Goal: Task Accomplishment & Management: Use online tool/utility

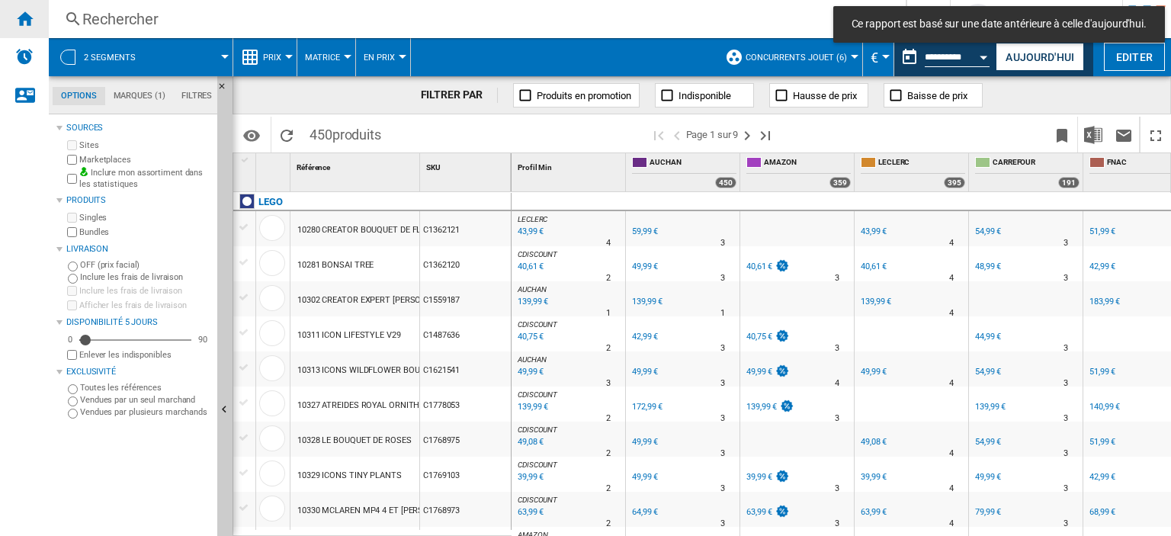
click at [31, 16] on ng-md-icon "Accueil" at bounding box center [24, 18] width 18 height 18
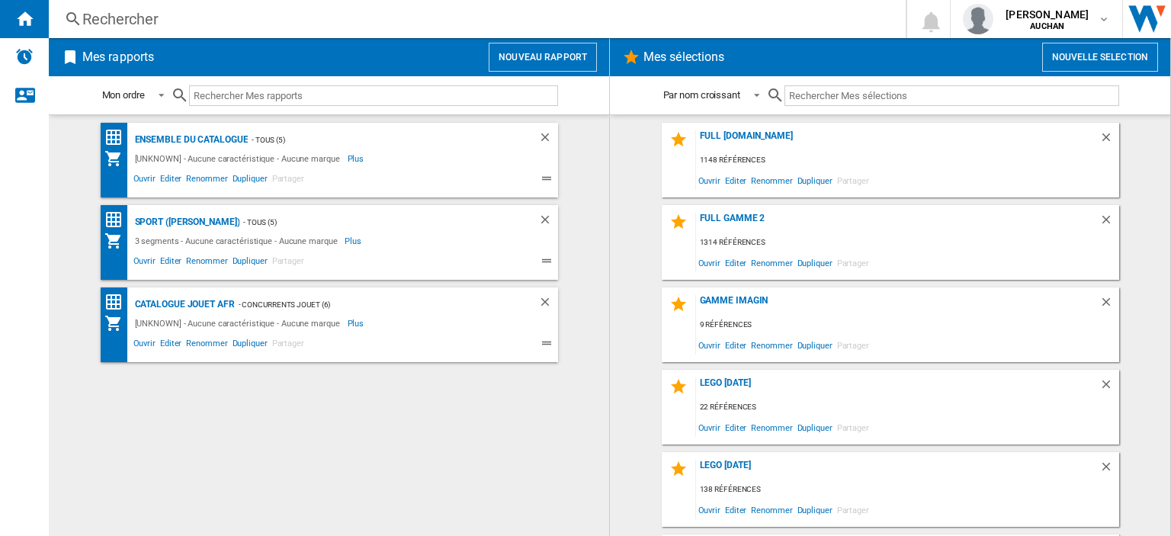
click at [579, 57] on button "Nouveau rapport" at bounding box center [543, 57] width 108 height 29
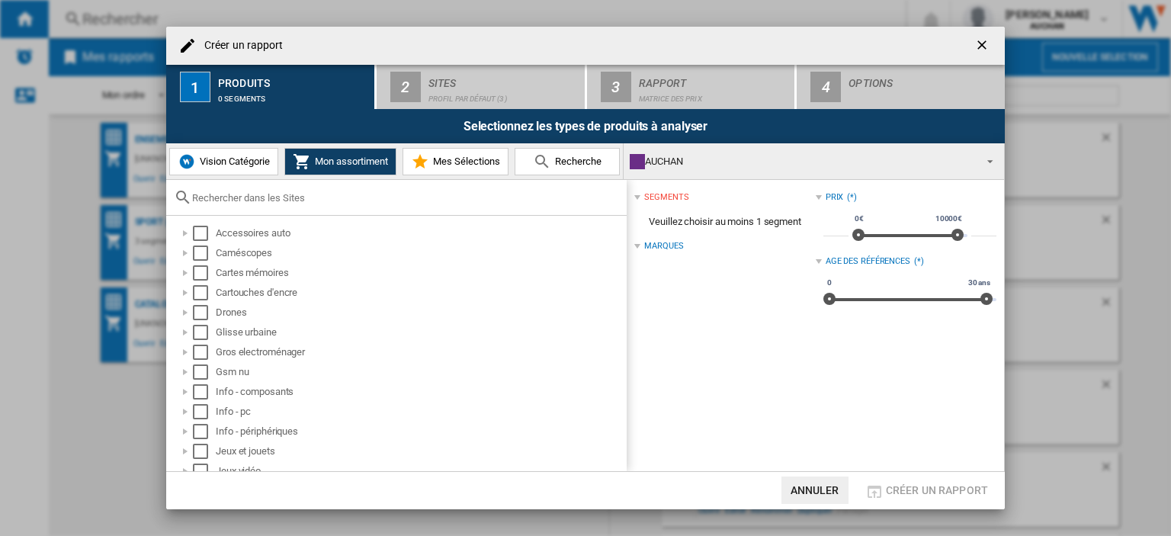
click at [983, 45] on ng-md-icon "getI18NText('BUTTONS.CLOSE_DIALOG')" at bounding box center [984, 46] width 18 height 18
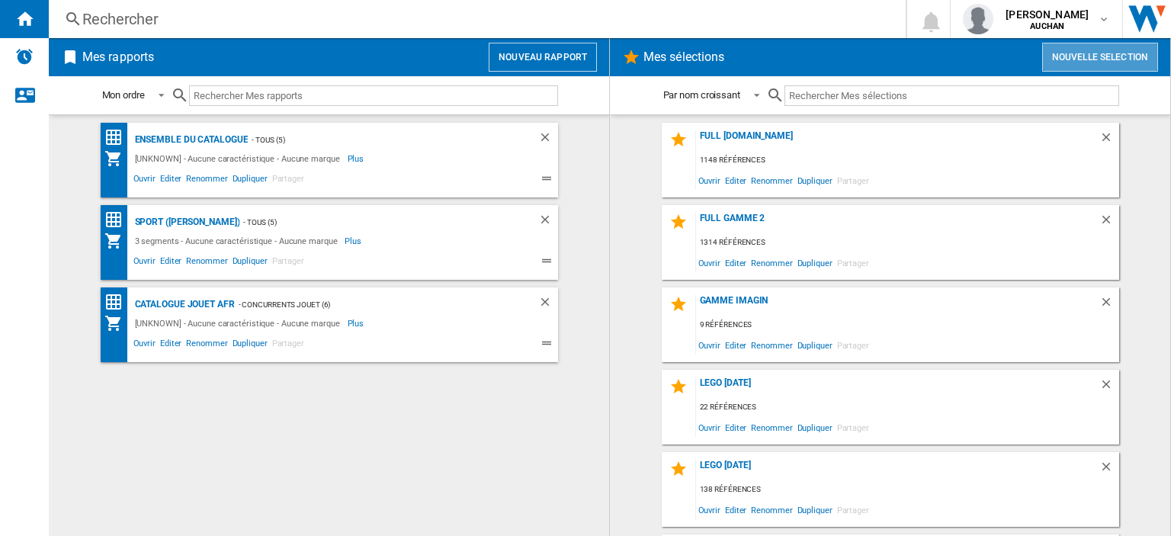
click at [1116, 66] on button "Nouvelle selection" at bounding box center [1100, 57] width 116 height 29
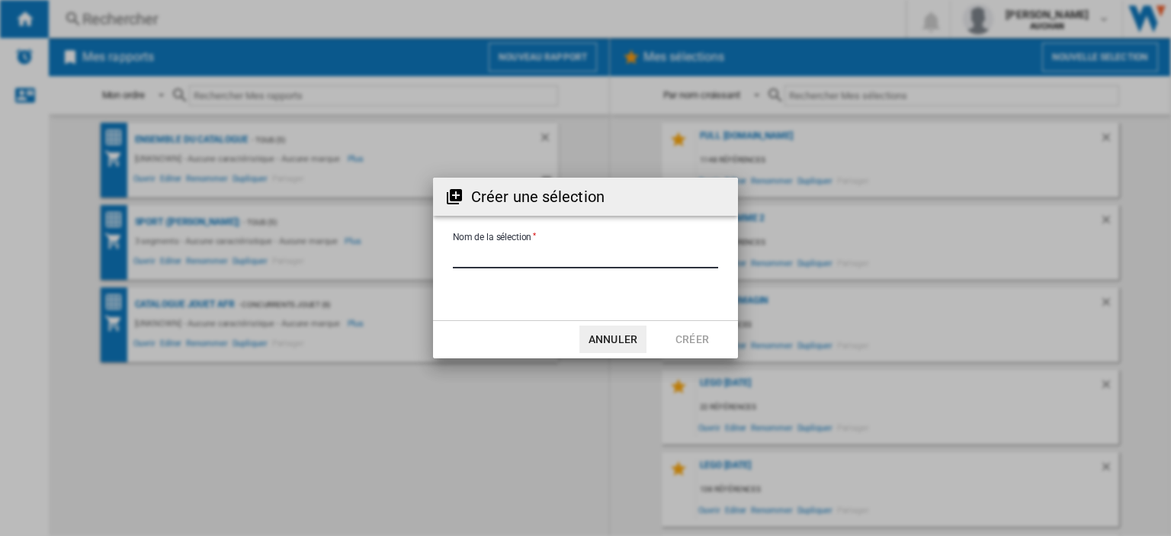
click at [538, 262] on input "Nom de la sélection" at bounding box center [585, 257] width 265 height 23
type input "*******"
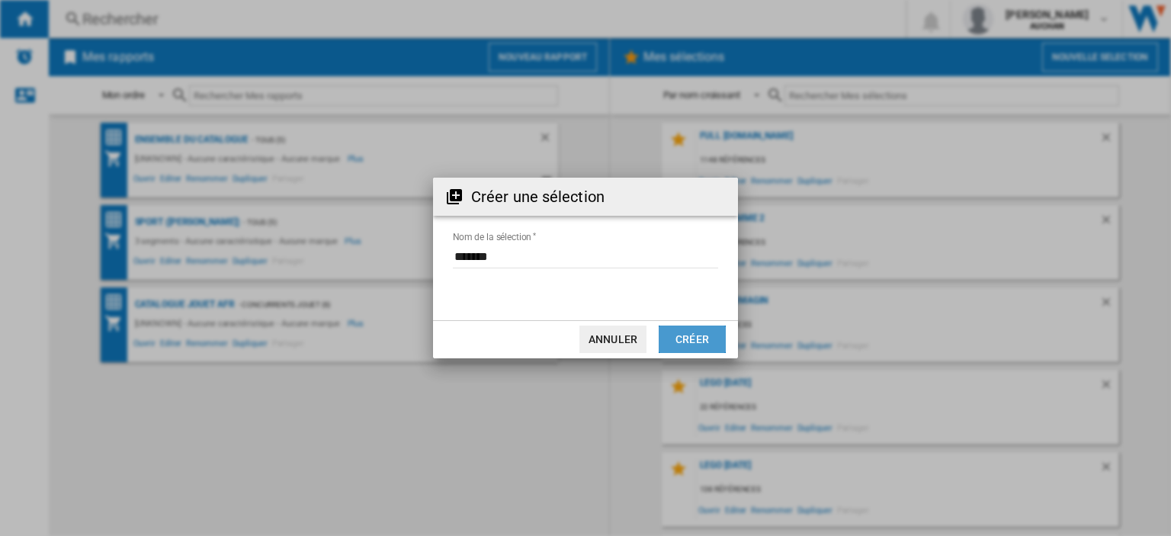
click at [693, 337] on button "Créer" at bounding box center [692, 339] width 67 height 27
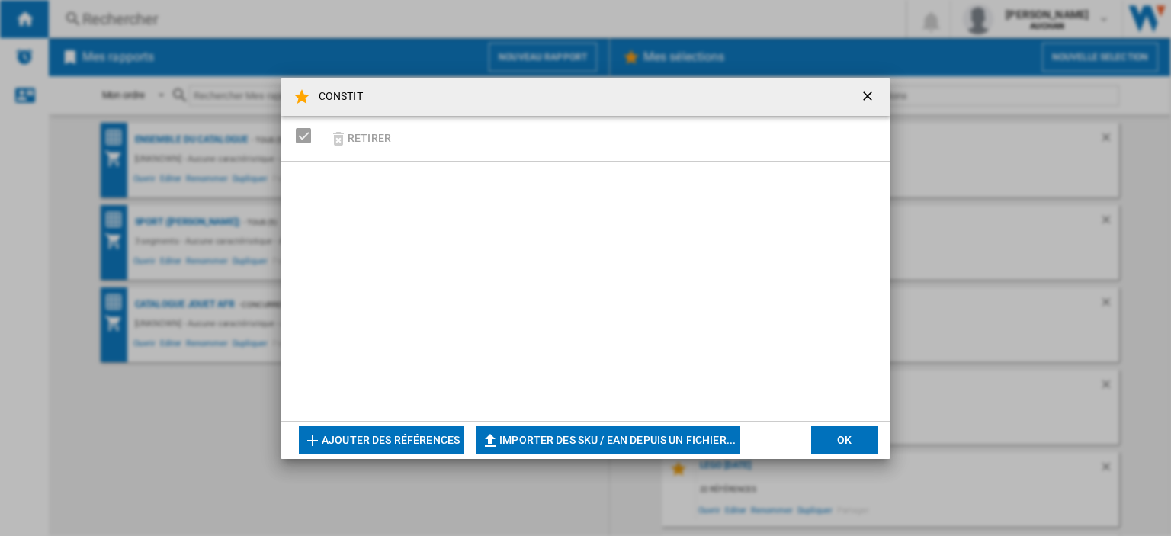
click at [561, 443] on button "Importer des SKU / EAN depuis un fichier..." at bounding box center [609, 439] width 264 height 27
click at [532, 440] on button "Importer des SKU / EAN depuis un fichier..." at bounding box center [609, 439] width 264 height 27
type input "**********"
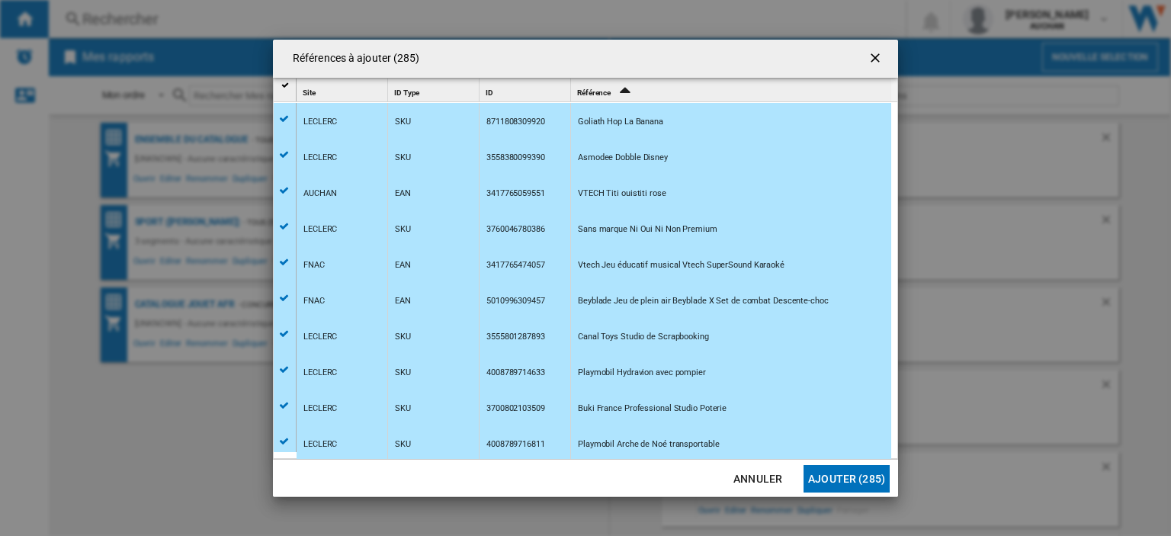
click at [846, 477] on button "Ajouter (285)" at bounding box center [847, 478] width 86 height 27
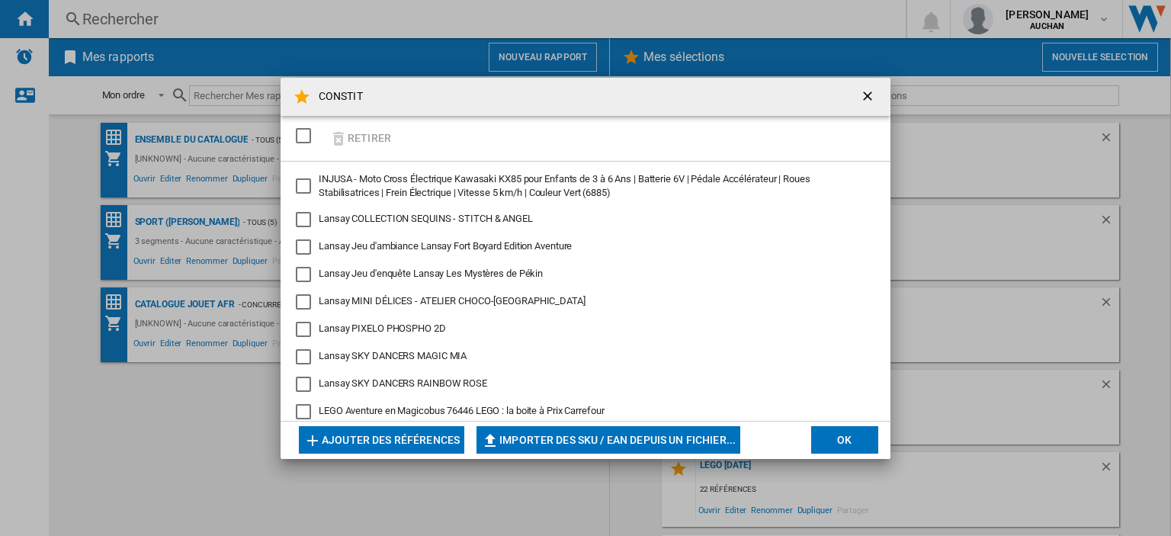
scroll to position [2593, 0]
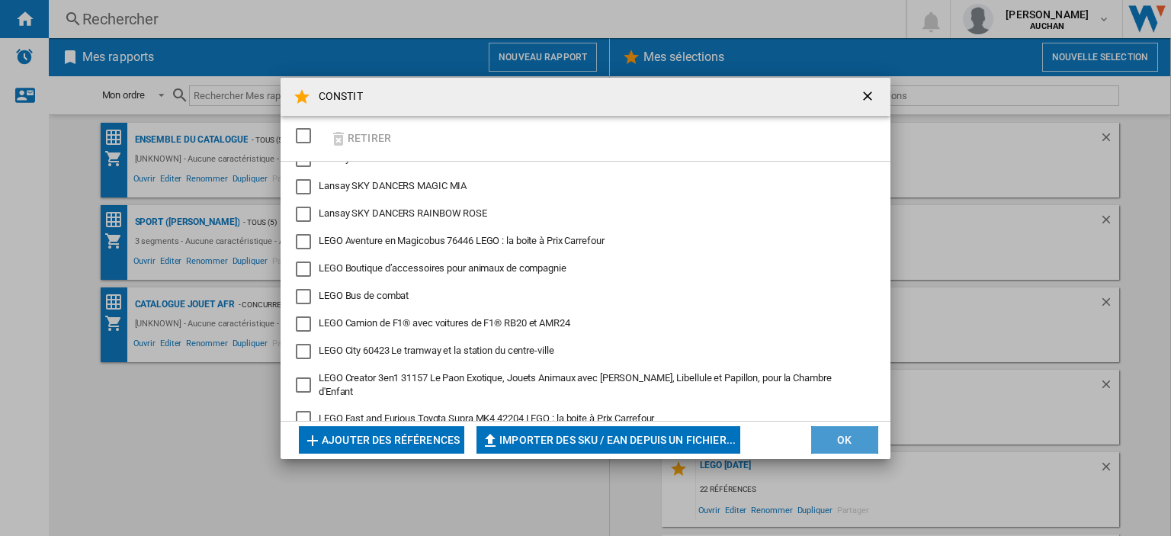
click at [837, 440] on button "OK" at bounding box center [844, 439] width 67 height 27
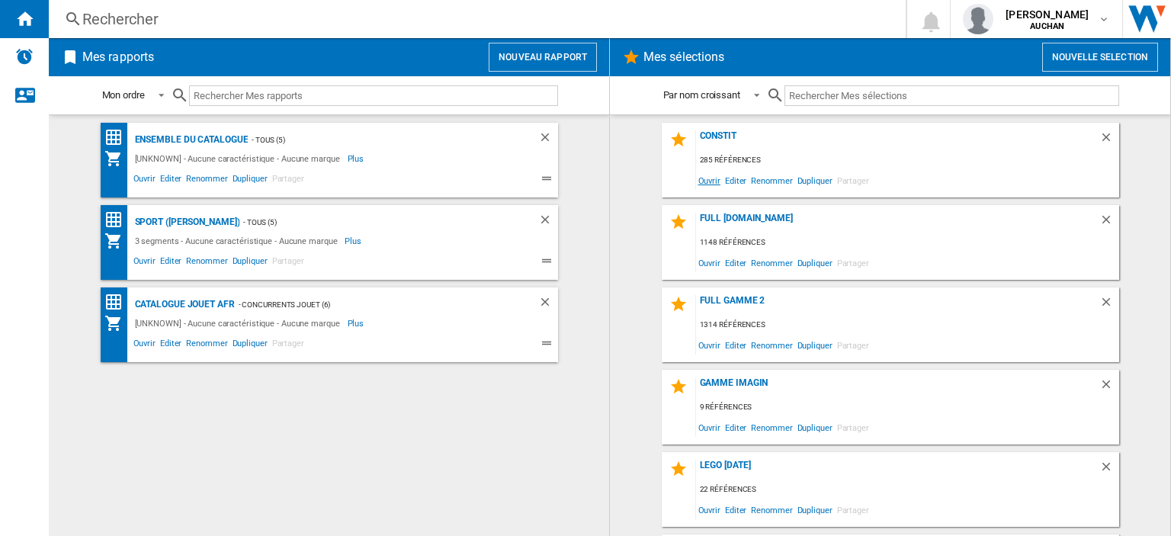
click at [706, 185] on span "Ouvrir" at bounding box center [709, 180] width 27 height 21
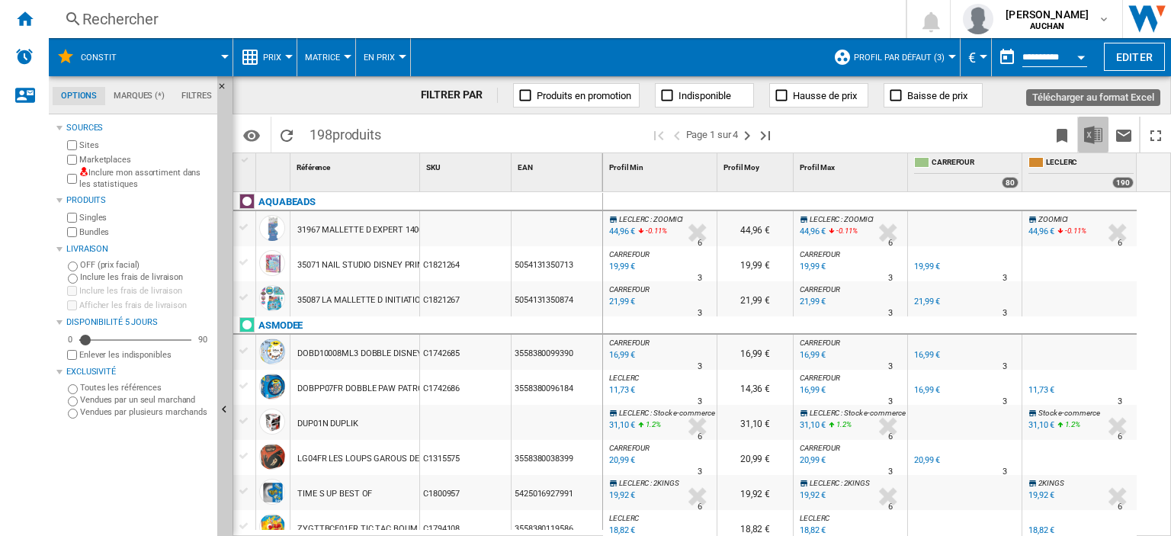
click at [1090, 133] on img "Télécharger au format Excel" at bounding box center [1093, 135] width 18 height 18
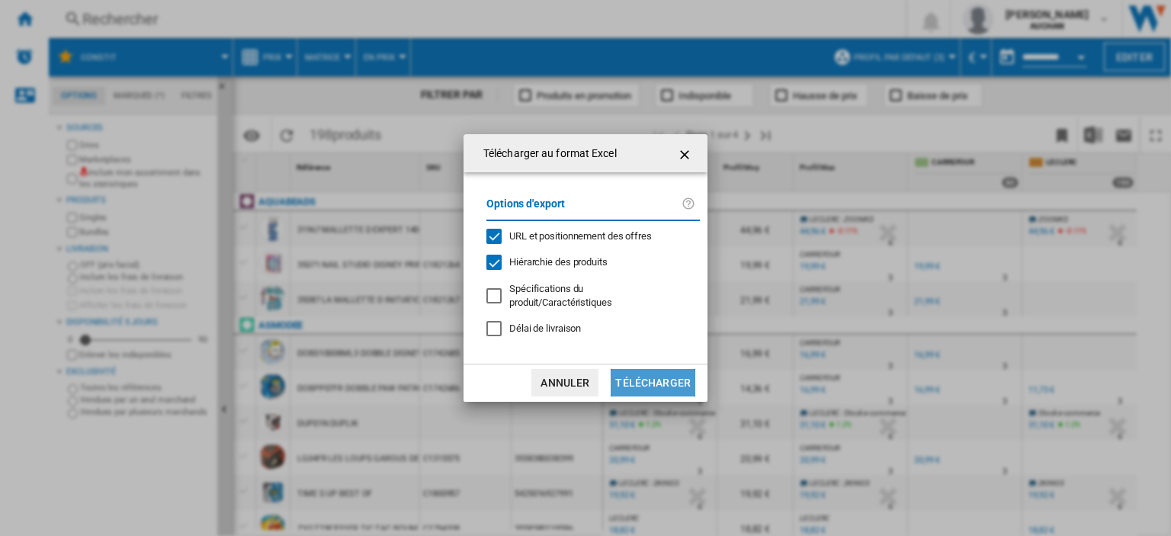
click at [660, 385] on button "Télécharger" at bounding box center [653, 382] width 85 height 27
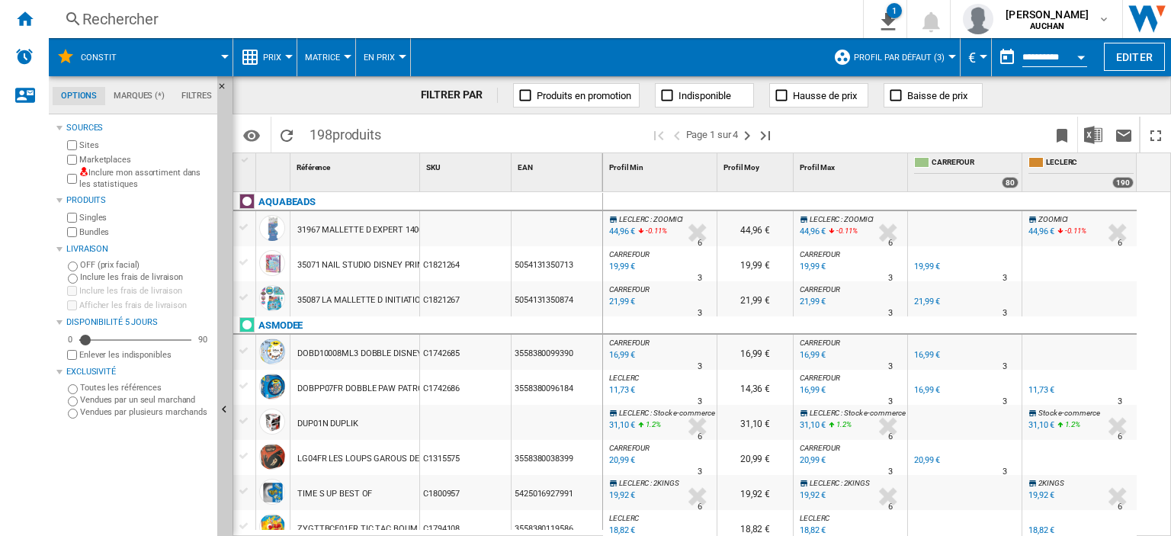
click at [1078, 86] on div "FILTRER PAR Produits en promotion Indisponible Hausse de prix Baisse de prix" at bounding box center [702, 95] width 939 height 38
click at [31, 23] on ng-md-icon "Accueil" at bounding box center [24, 18] width 18 height 18
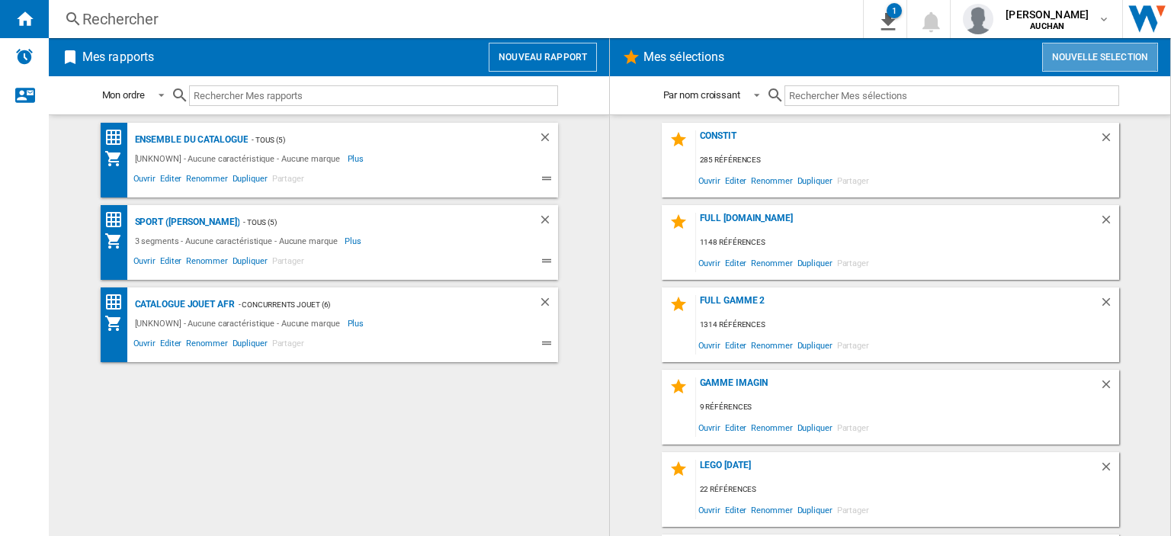
click at [1117, 63] on button "Nouvelle selection" at bounding box center [1100, 57] width 116 height 29
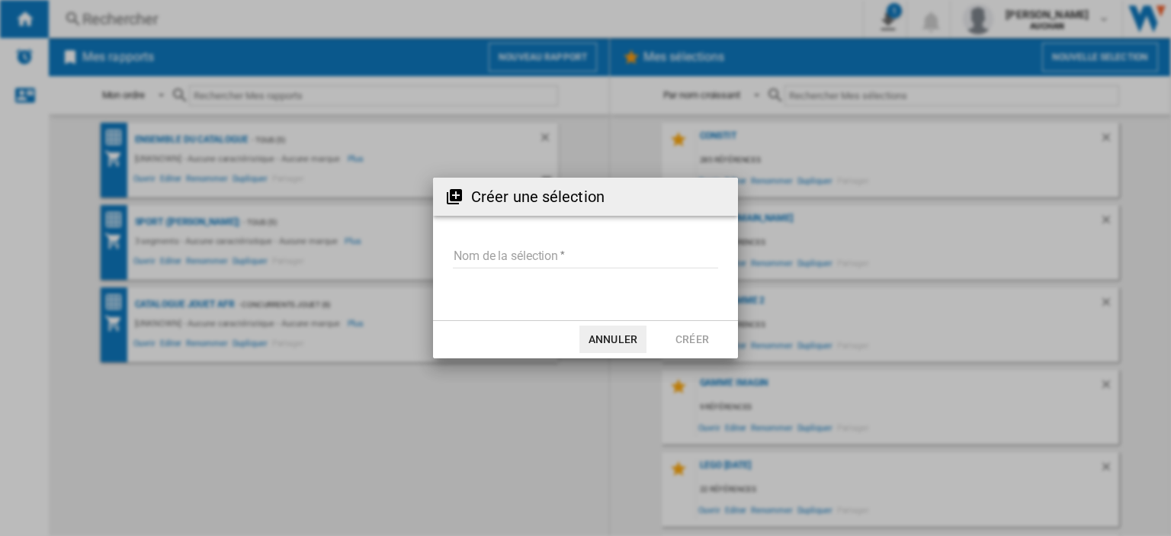
click at [559, 247] on input "Nom de la sélection" at bounding box center [585, 257] width 265 height 23
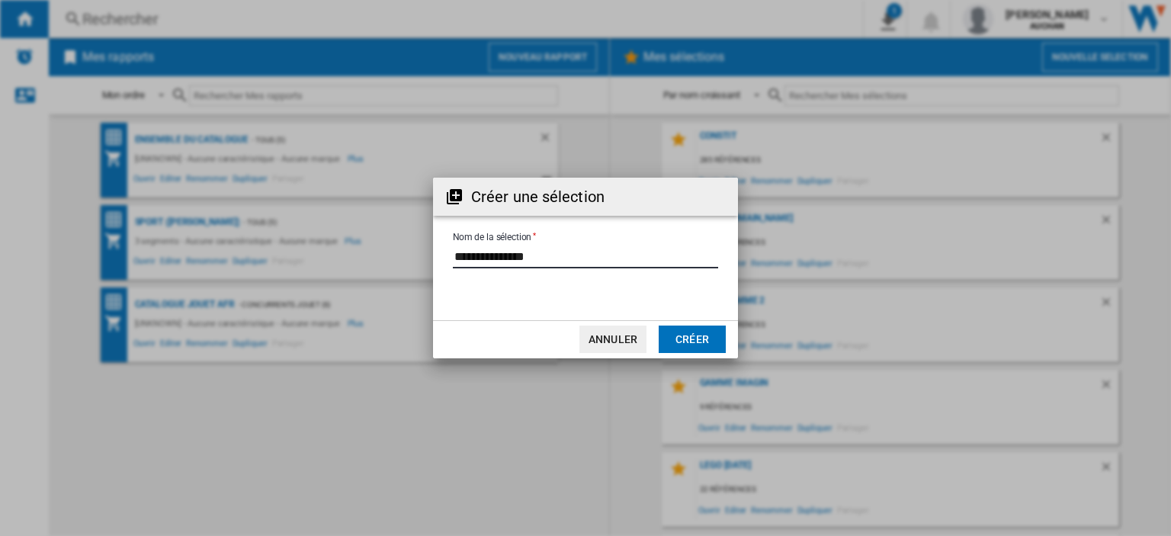
type input "**********"
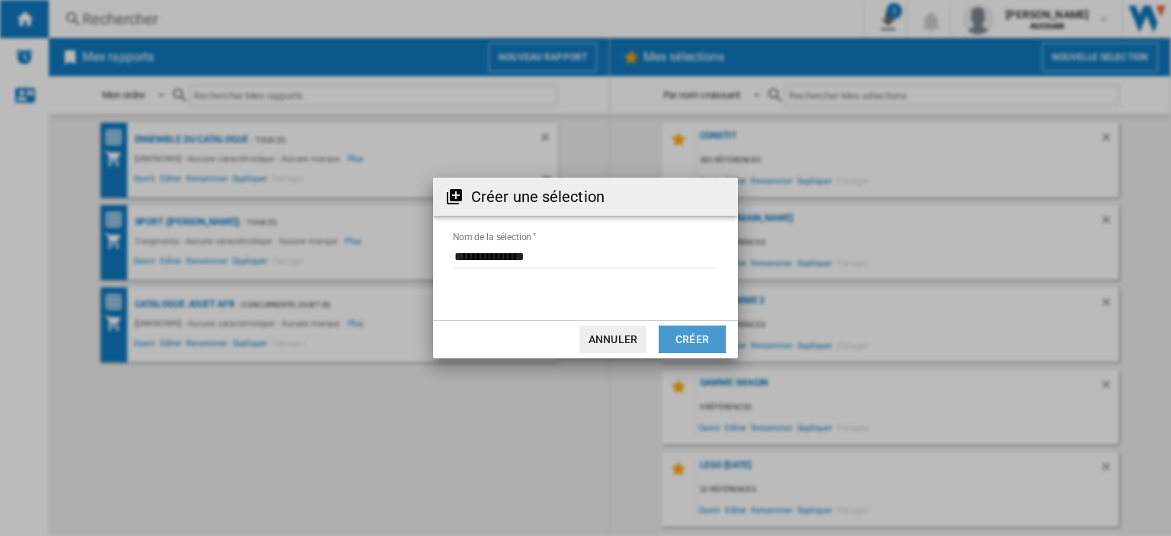
click at [682, 345] on button "Créer" at bounding box center [692, 339] width 67 height 27
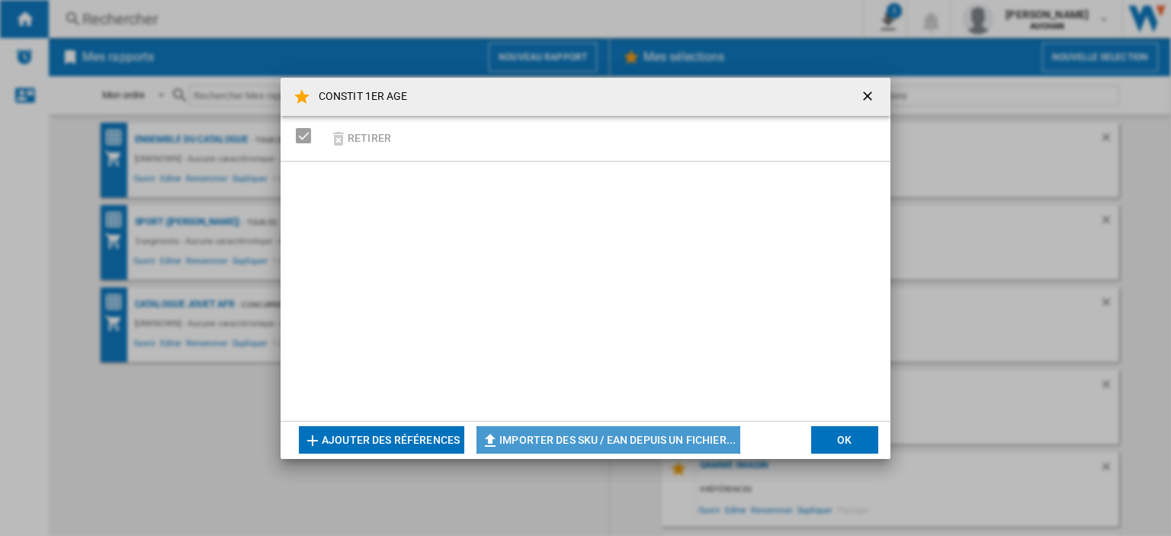
click at [557, 445] on button "Importer des SKU / EAN depuis un fichier..." at bounding box center [609, 439] width 264 height 27
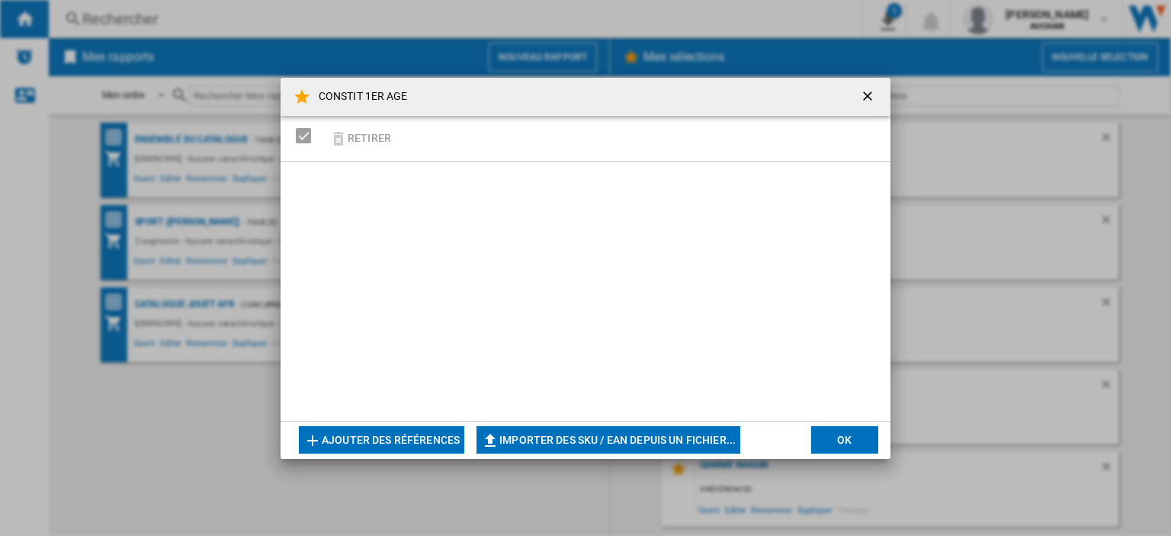
type input "**********"
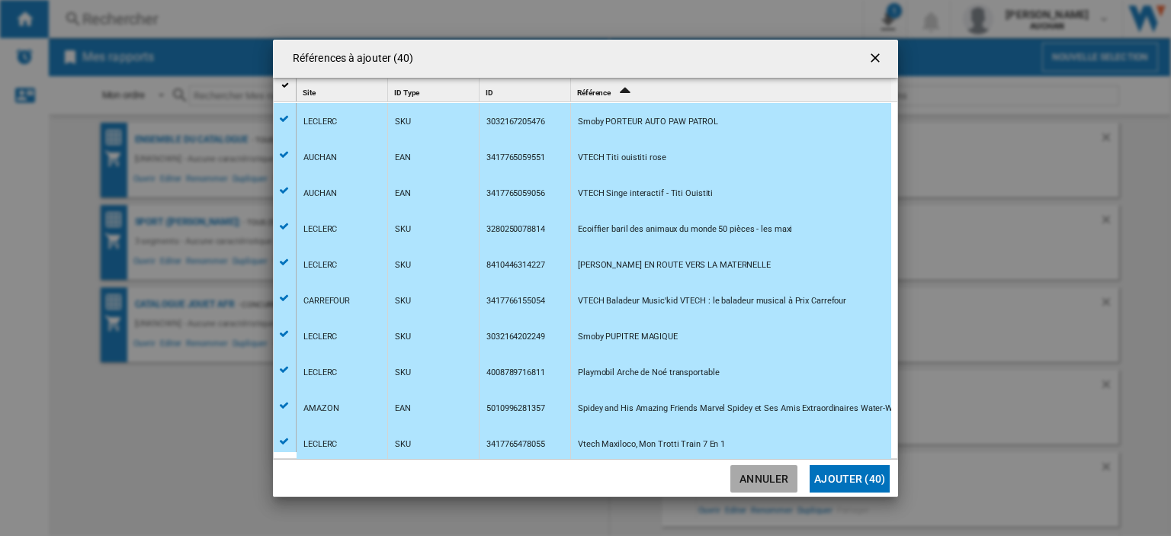
click at [764, 478] on button "Annuler" at bounding box center [764, 478] width 67 height 27
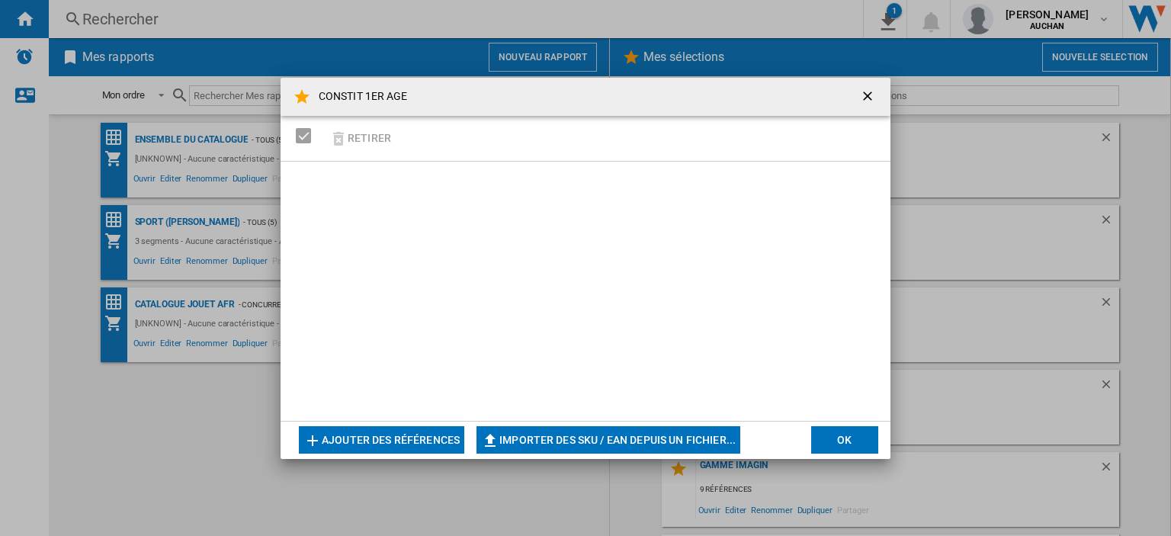
click at [869, 97] on ng-md-icon "getI18NText('BUTTONS.CLOSE_DIALOG')" at bounding box center [869, 97] width 18 height 18
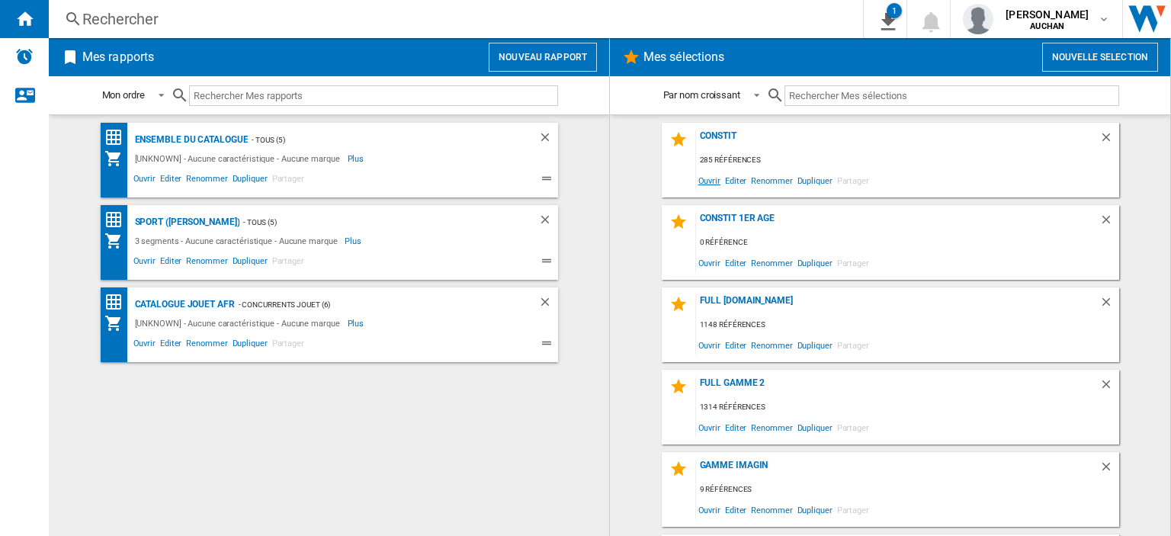
click at [700, 174] on span "Ouvrir" at bounding box center [709, 180] width 27 height 21
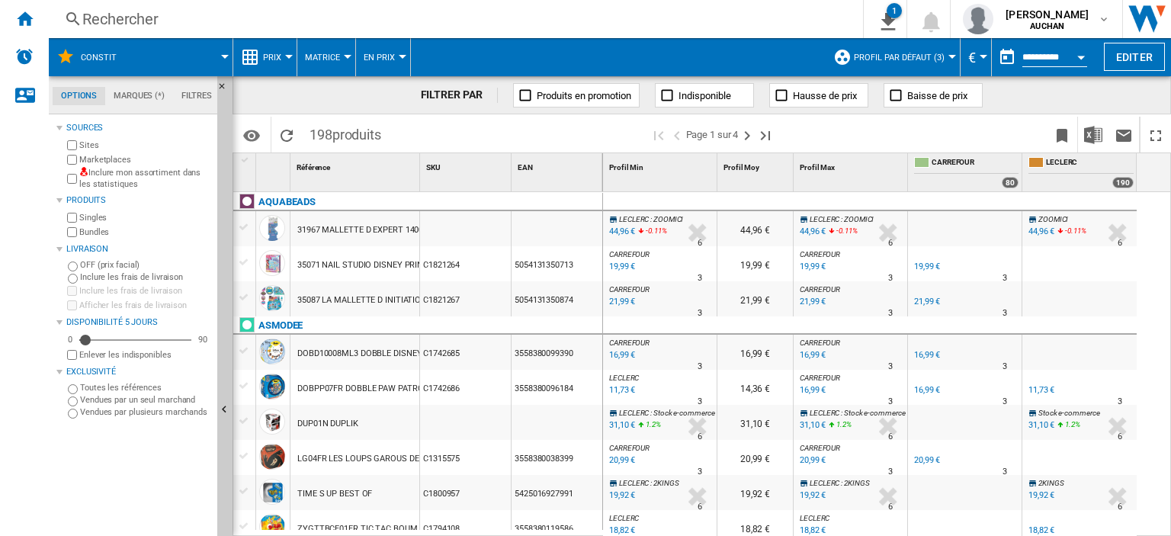
click at [143, 93] on md-tab-item "Marques (*)" at bounding box center [139, 96] width 68 height 18
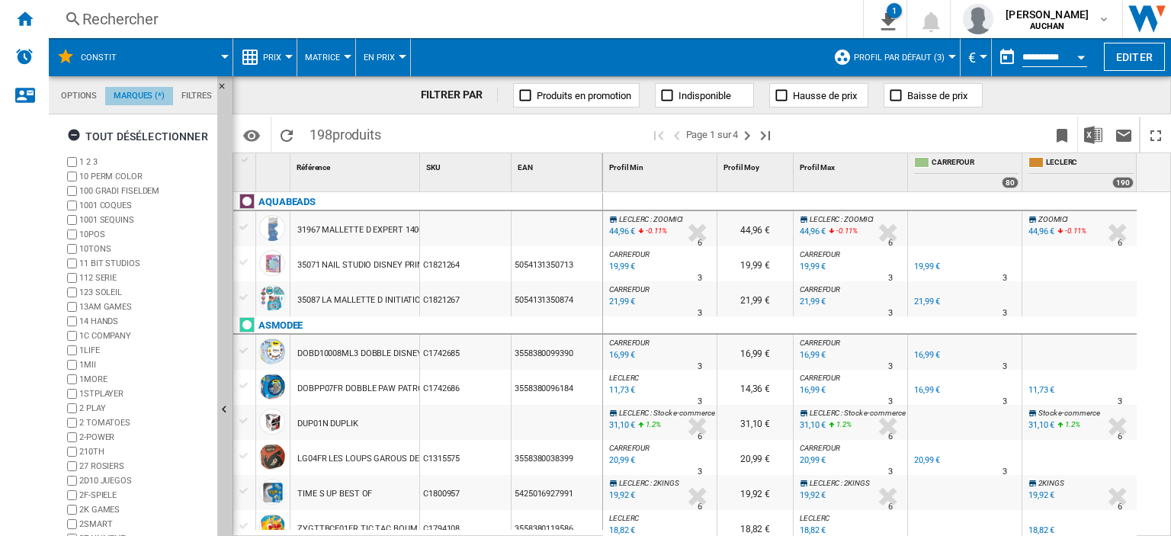
scroll to position [58, 0]
click at [78, 95] on md-tab-item "Options" at bounding box center [79, 96] width 53 height 18
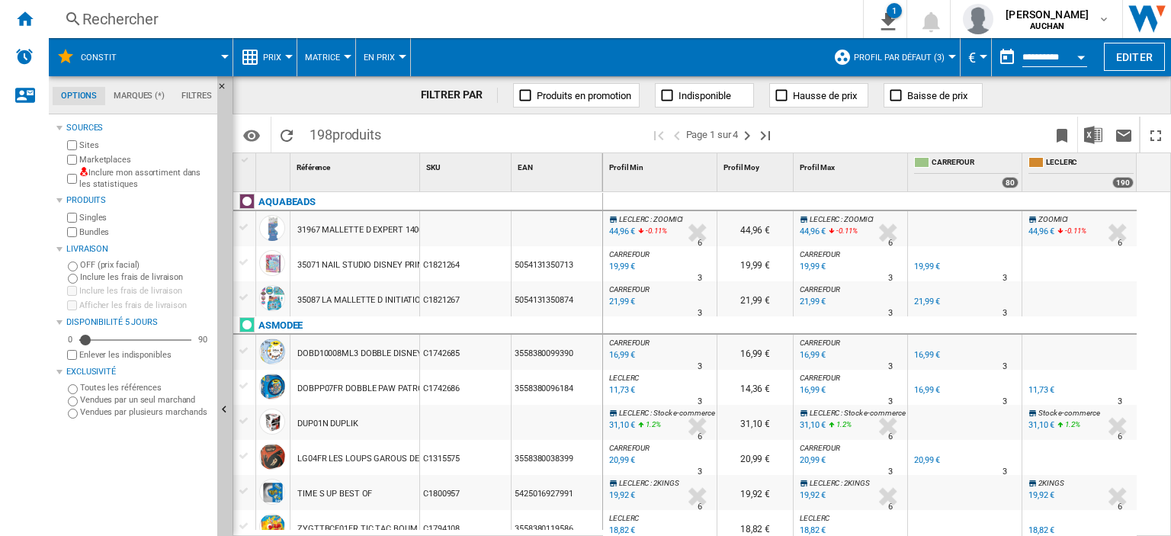
click at [192, 97] on md-tab-item "Filtres" at bounding box center [196, 96] width 47 height 18
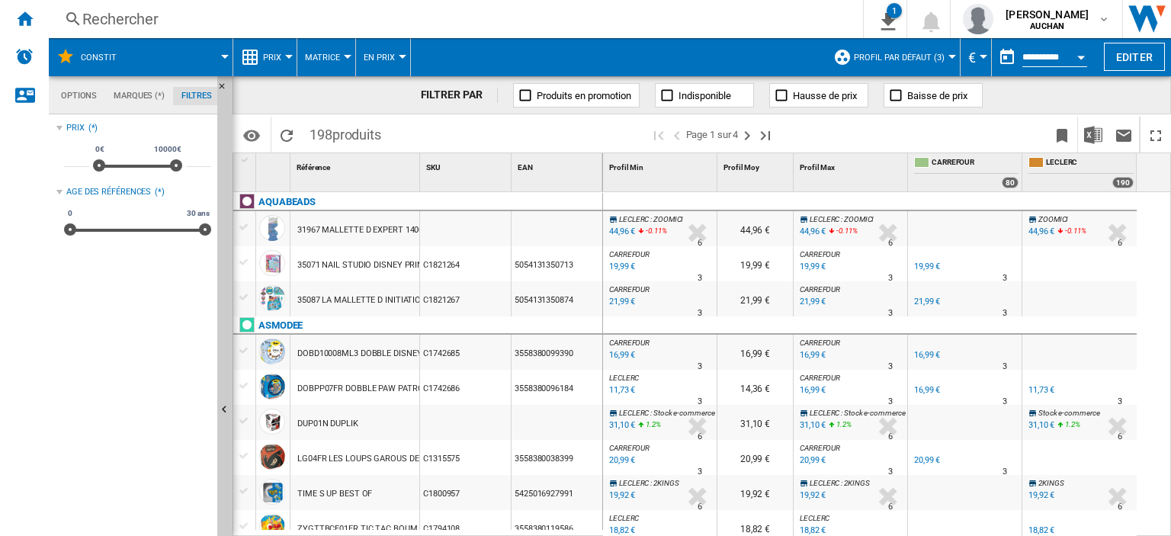
scroll to position [99, 0]
click at [74, 94] on md-tab-item "Options" at bounding box center [79, 96] width 53 height 18
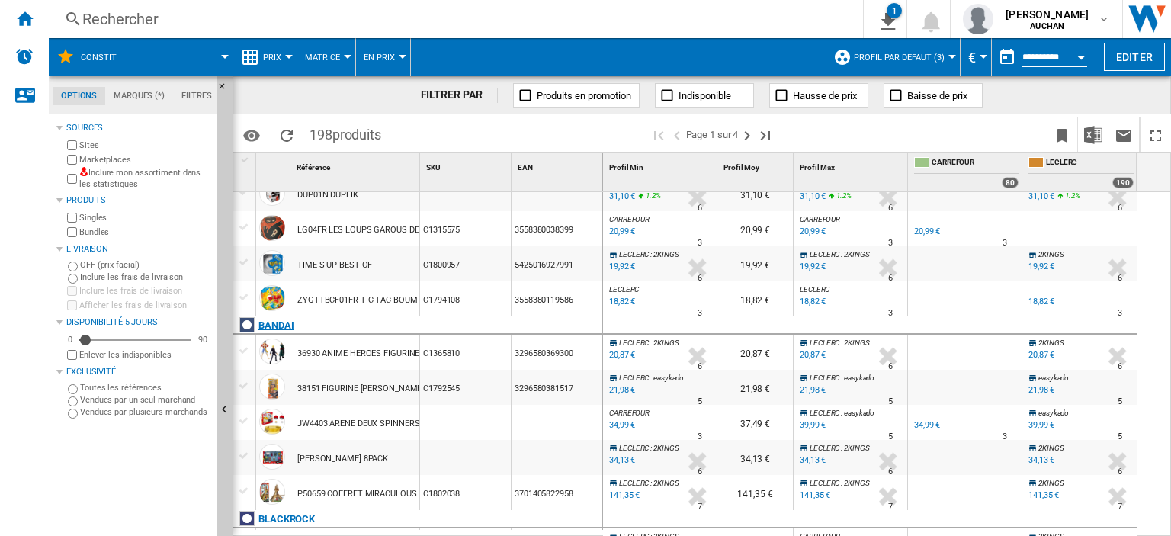
scroll to position [0, 0]
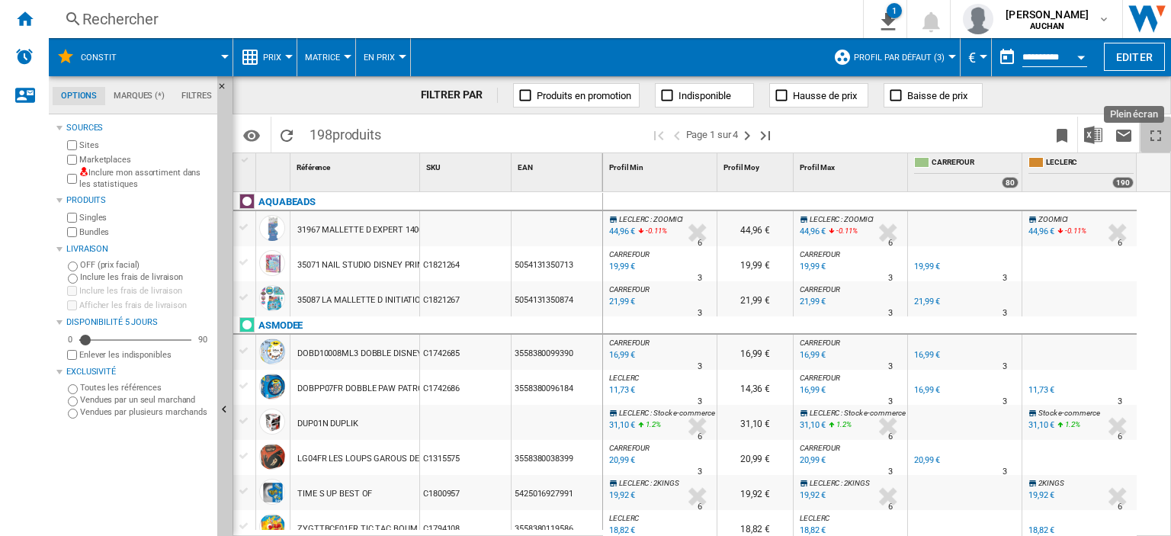
click at [1158, 140] on ng-md-icon "Plein écran" at bounding box center [1156, 136] width 18 height 18
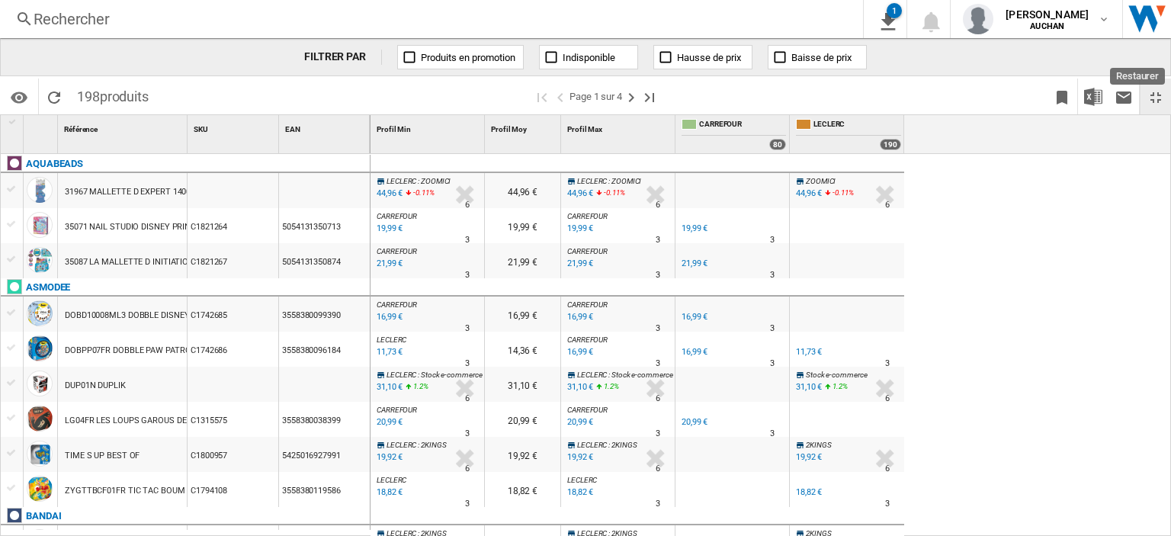
click at [1152, 94] on ng-md-icon "Restaurer" at bounding box center [1156, 97] width 18 height 18
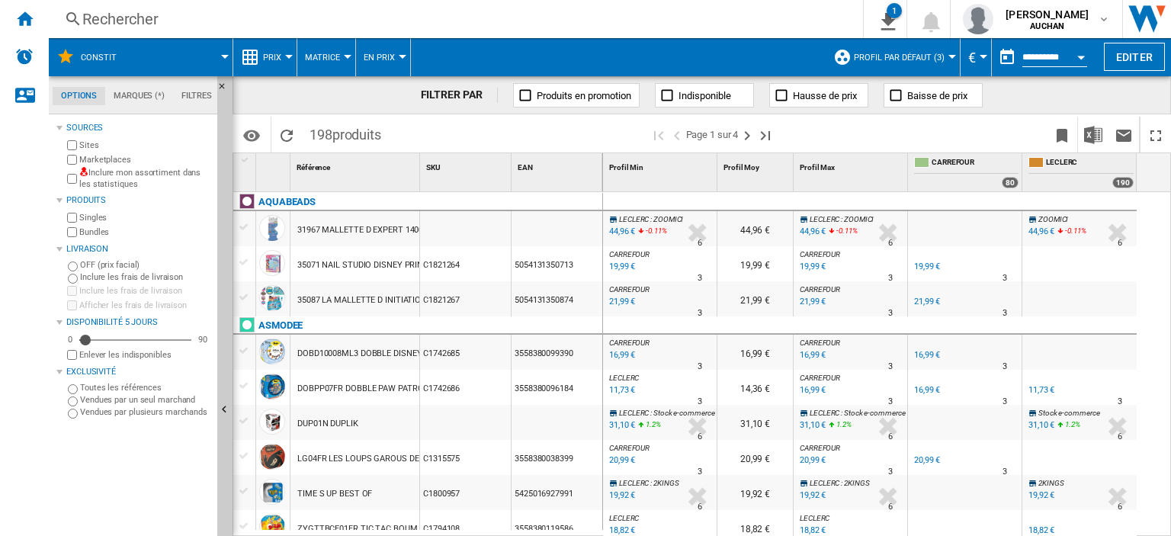
click at [188, 92] on md-tab-item "Filtres" at bounding box center [196, 96] width 47 height 18
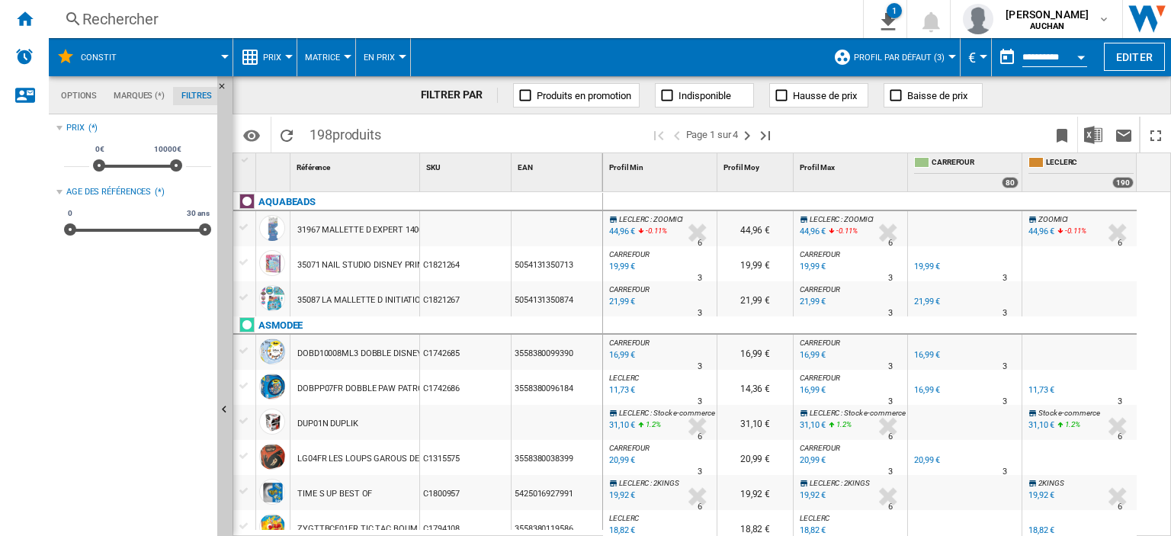
scroll to position [99, 0]
click at [82, 98] on md-tab-item "Options" at bounding box center [79, 96] width 53 height 18
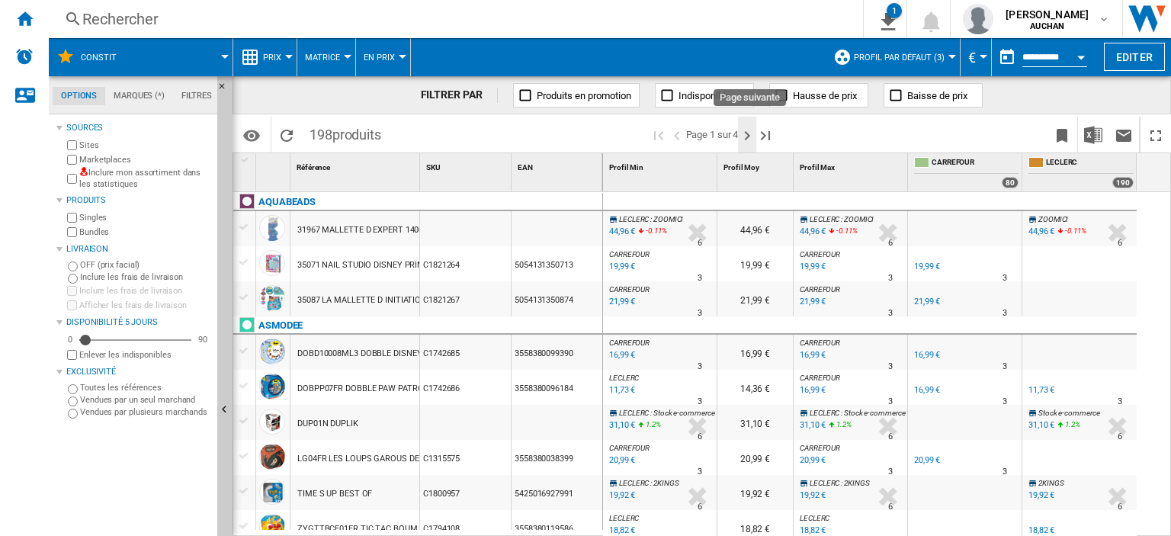
click at [750, 138] on ng-md-icon "Page suivante" at bounding box center [747, 136] width 18 height 18
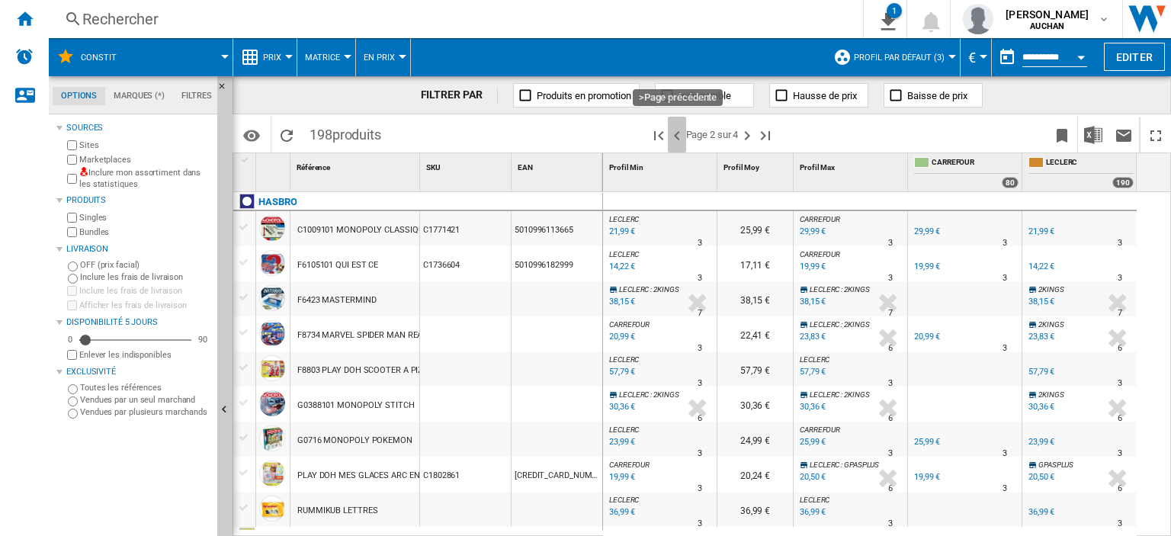
click at [679, 135] on ng-md-icon ">Page précédente" at bounding box center [677, 136] width 18 height 18
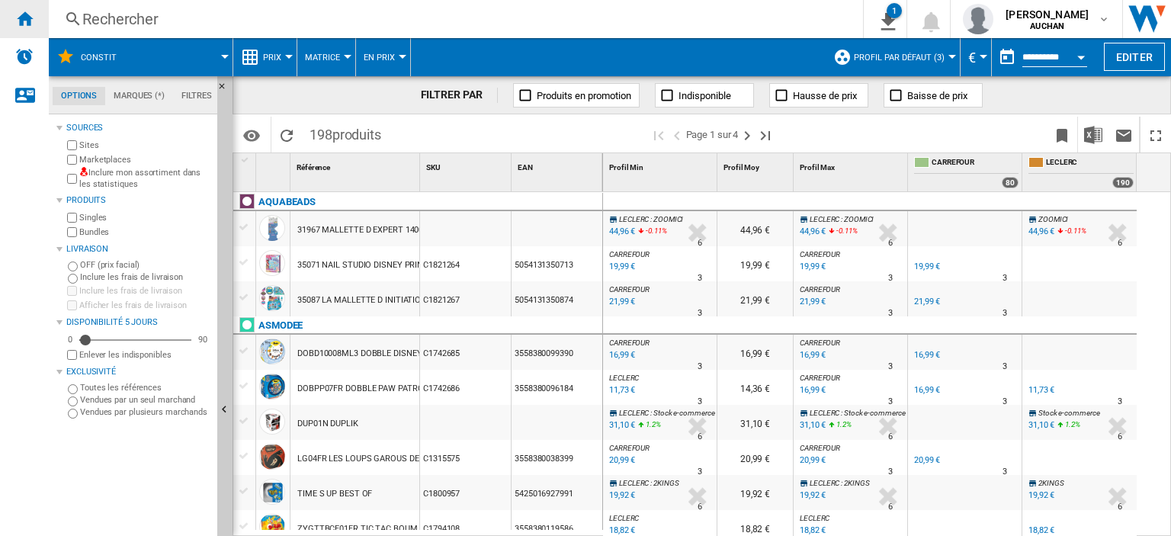
click at [28, 20] on ng-md-icon "Accueil" at bounding box center [24, 18] width 18 height 18
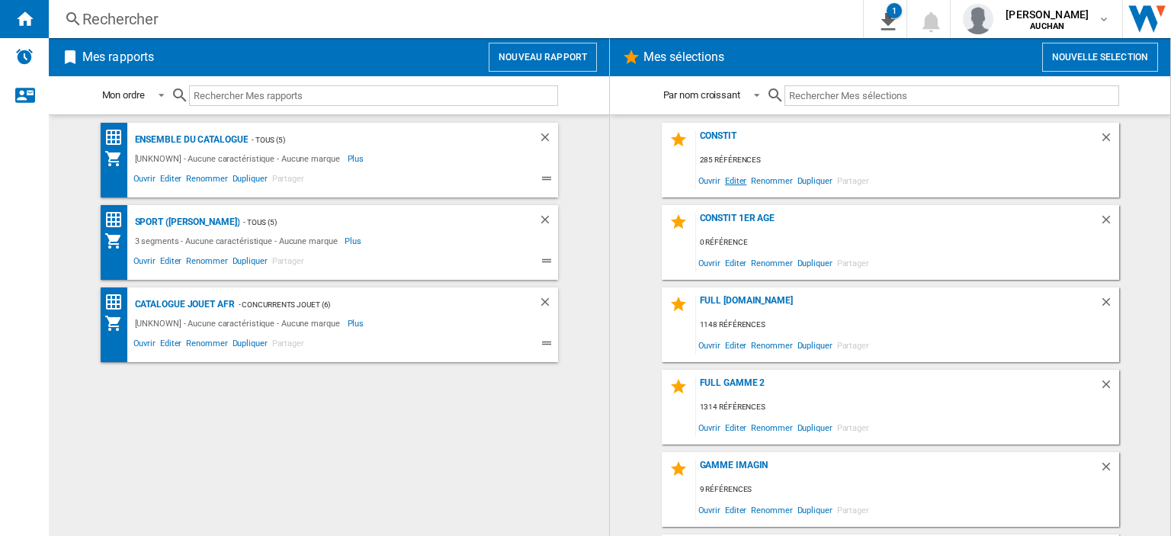
click at [733, 182] on span "Editer" at bounding box center [736, 180] width 26 height 21
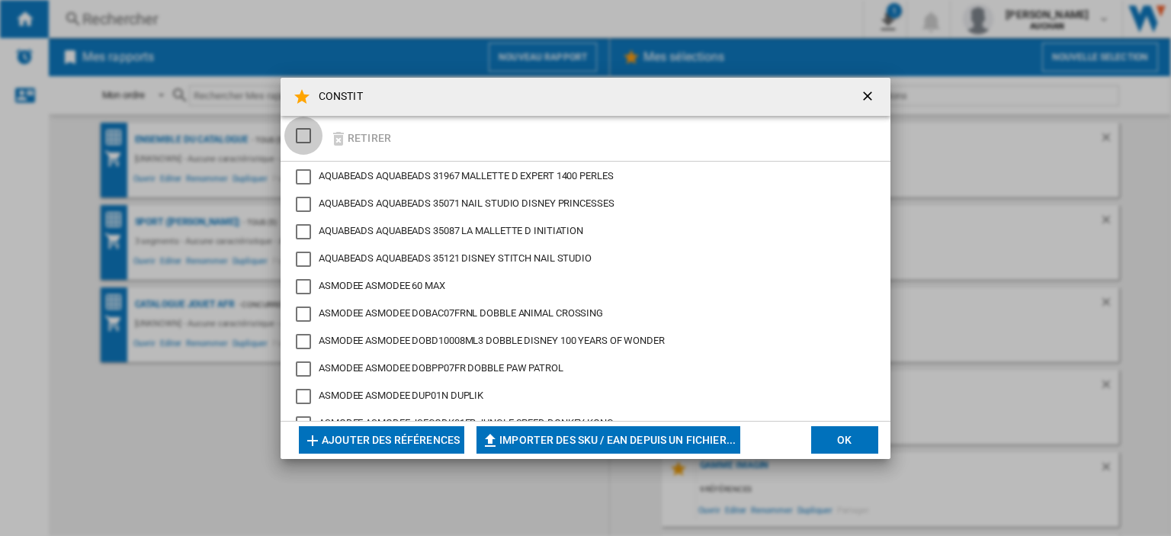
click at [303, 137] on div "SELECTIONS.EDITION_POPUP.SELECT_DESELECT" at bounding box center [303, 135] width 15 height 15
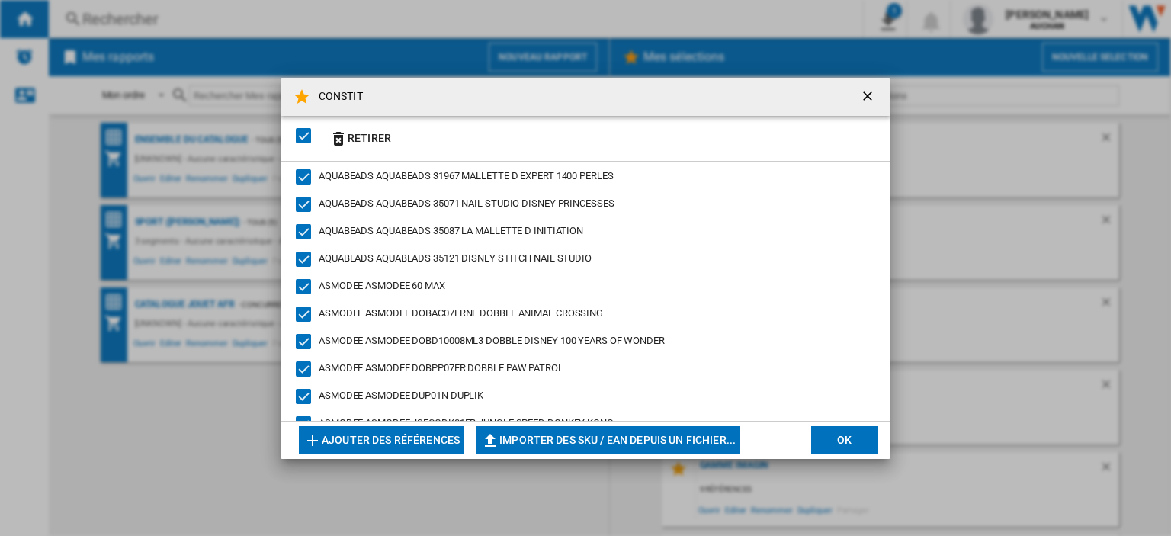
click at [303, 137] on div "SELECTIONS.EDITION_POPUP.SELECT_DESELECT" at bounding box center [303, 135] width 15 height 15
click at [1062, 199] on div "CONSTIT Retirer AQUABEADS AQUABEADS 31967 MALLETTE D EXPERT 1400 PERLES AQUABEA…" at bounding box center [585, 268] width 1171 height 536
click at [866, 96] on ng-md-icon "getI18NText('BUTTONS.CLOSE_DIALOG')" at bounding box center [869, 97] width 18 height 18
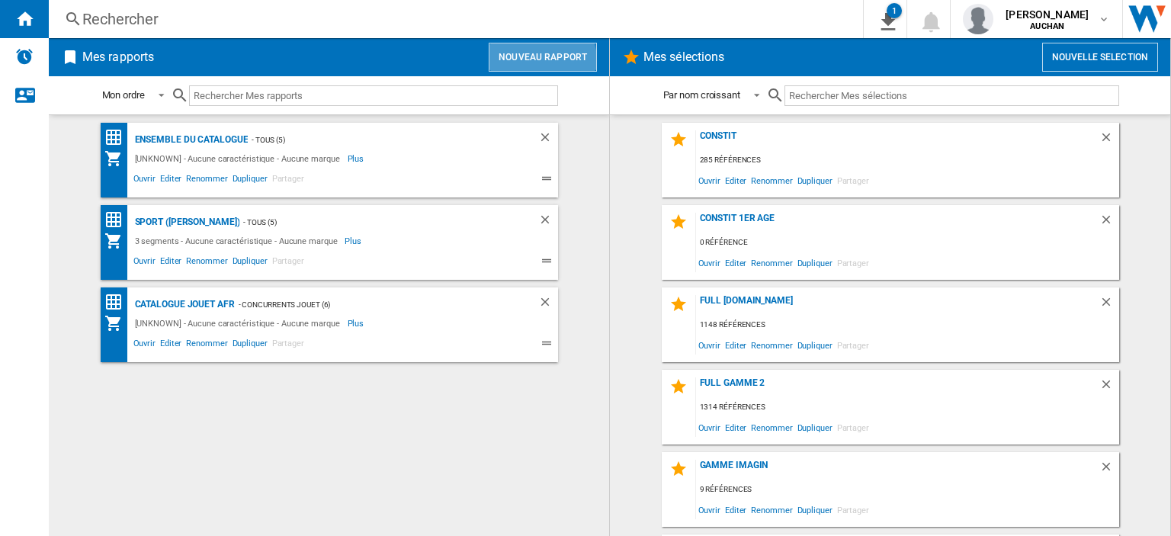
click at [532, 63] on button "Nouveau rapport" at bounding box center [543, 57] width 108 height 29
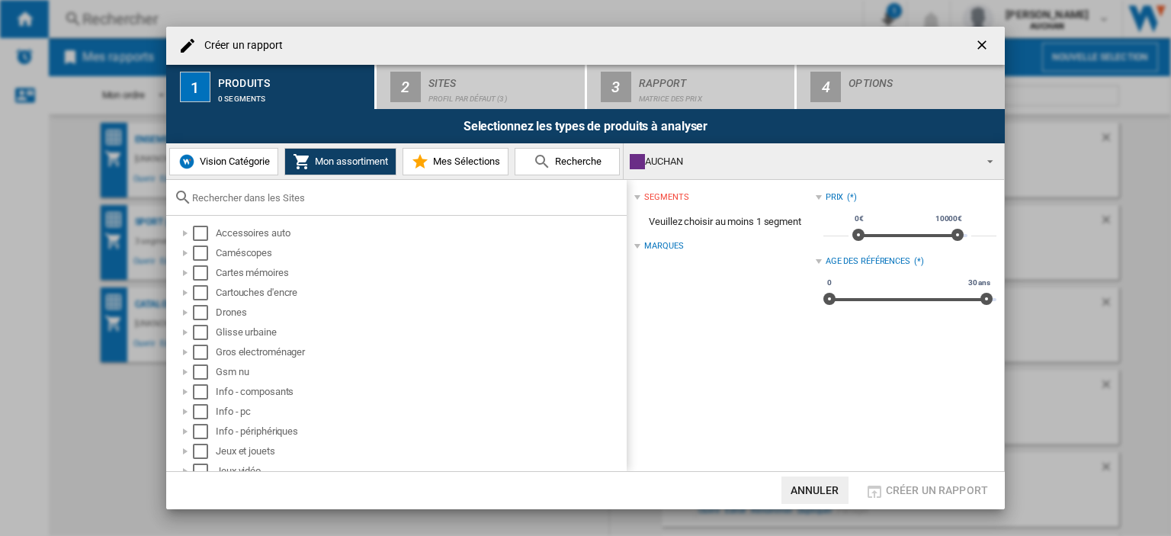
click at [460, 172] on button "Mes Sélections" at bounding box center [456, 161] width 106 height 27
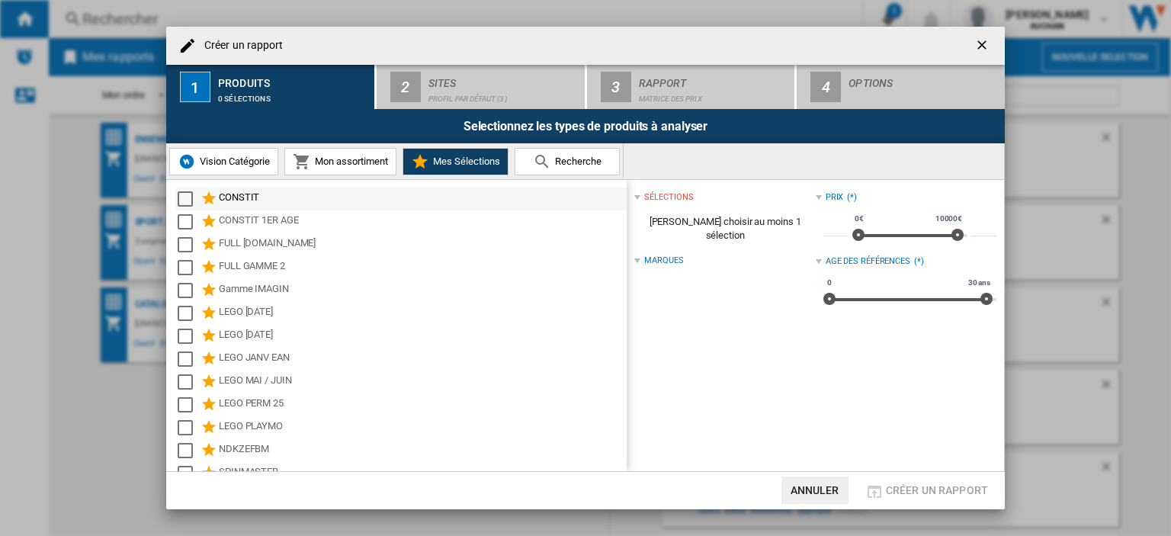
click at [191, 201] on div "Select" at bounding box center [185, 198] width 15 height 15
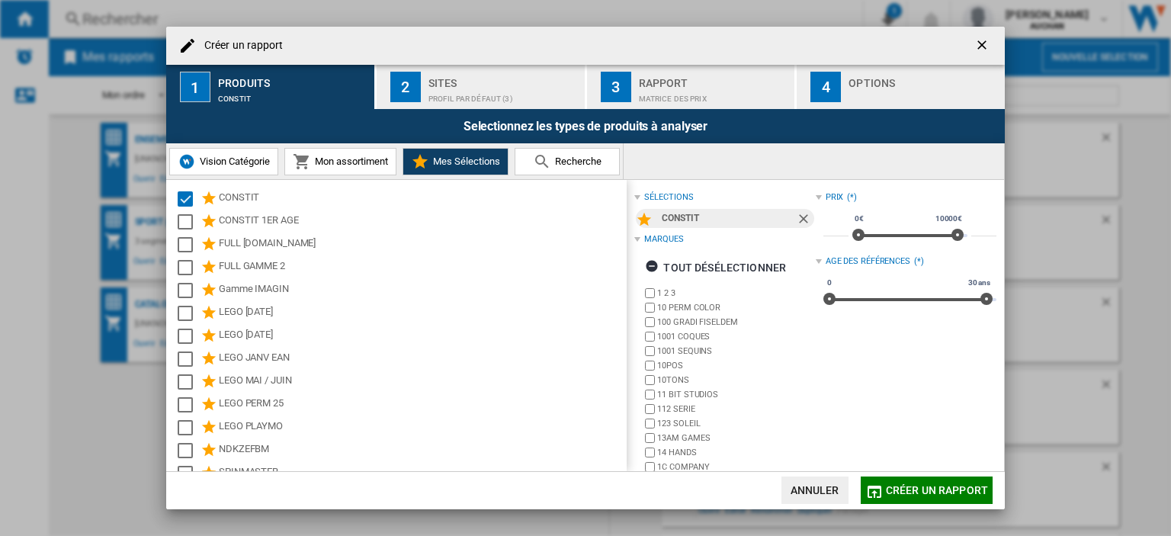
click at [436, 69] on button "2 Sites Profil par défaut (3)" at bounding box center [482, 87] width 210 height 44
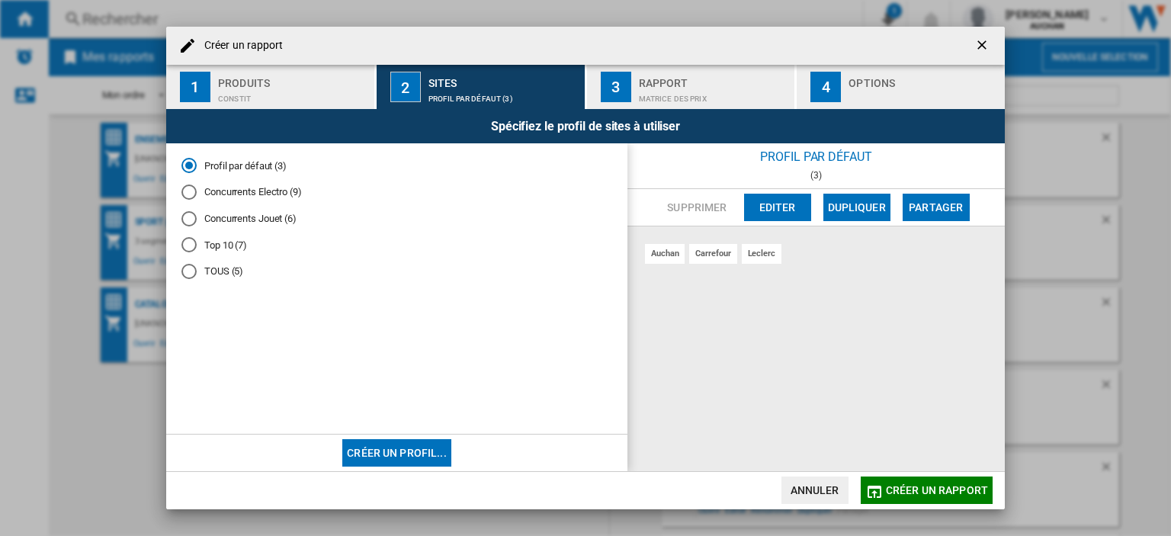
click at [190, 244] on div "Top 10 (7)" at bounding box center [188, 244] width 15 height 15
click at [194, 272] on div "TOUS (5)" at bounding box center [188, 271] width 15 height 15
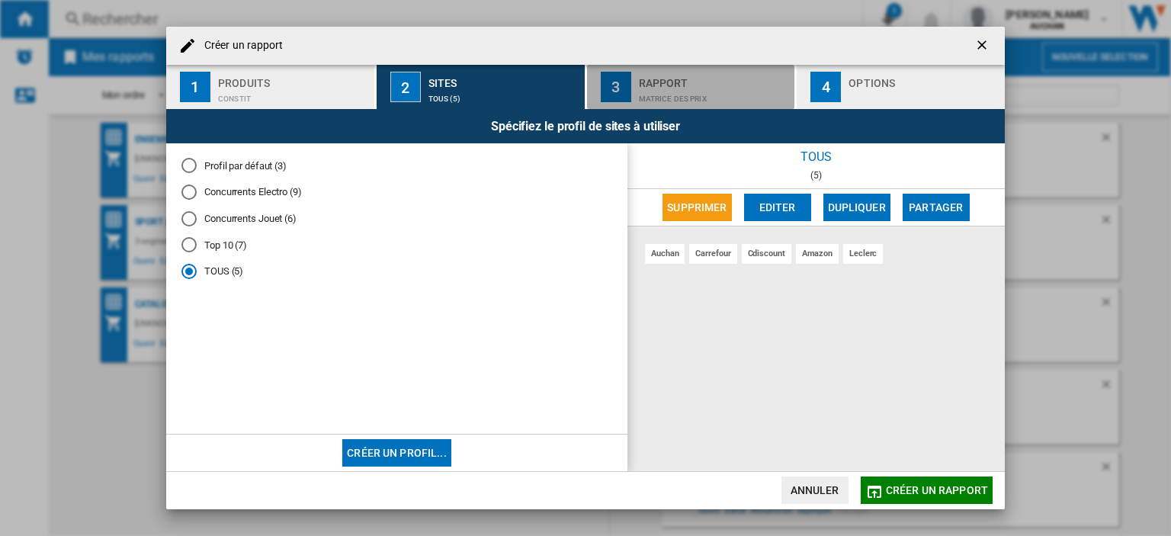
click at [721, 87] on div "Matrice des prix" at bounding box center [714, 95] width 150 height 16
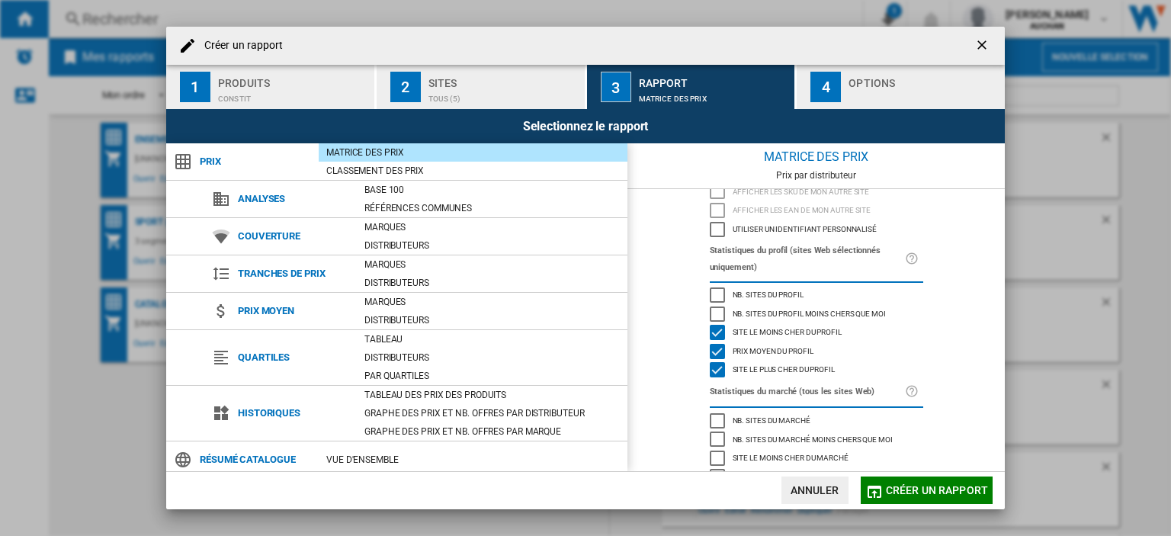
scroll to position [125, 0]
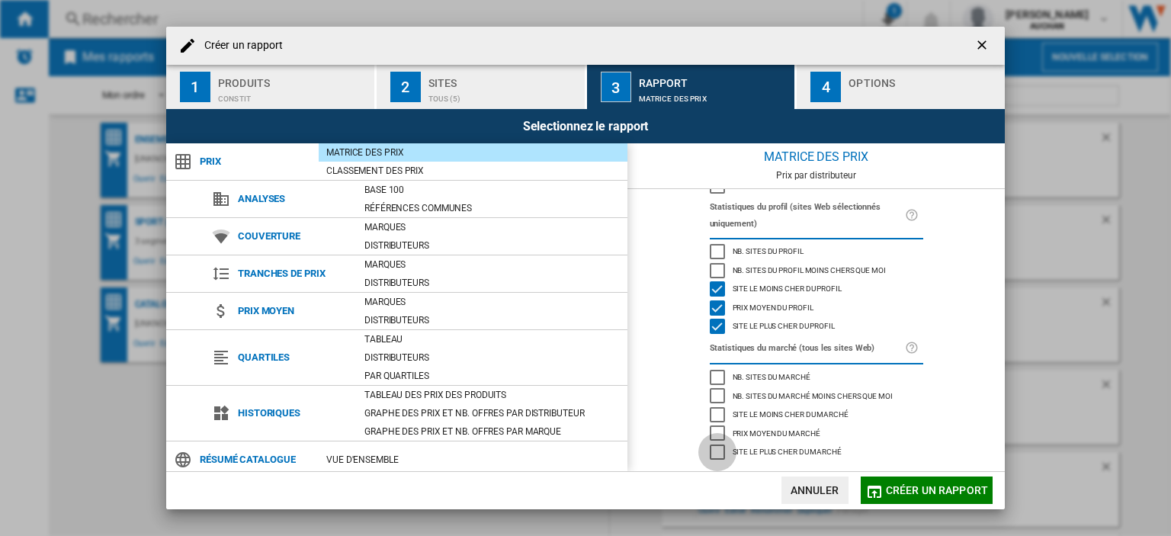
click at [716, 457] on div "Site le plus cher du marché" at bounding box center [717, 452] width 15 height 15
click at [715, 417] on div "Site le moins cher du marché" at bounding box center [717, 414] width 15 height 15
click at [713, 393] on div "Nb. sites du marché moins chers que moi" at bounding box center [717, 395] width 15 height 15
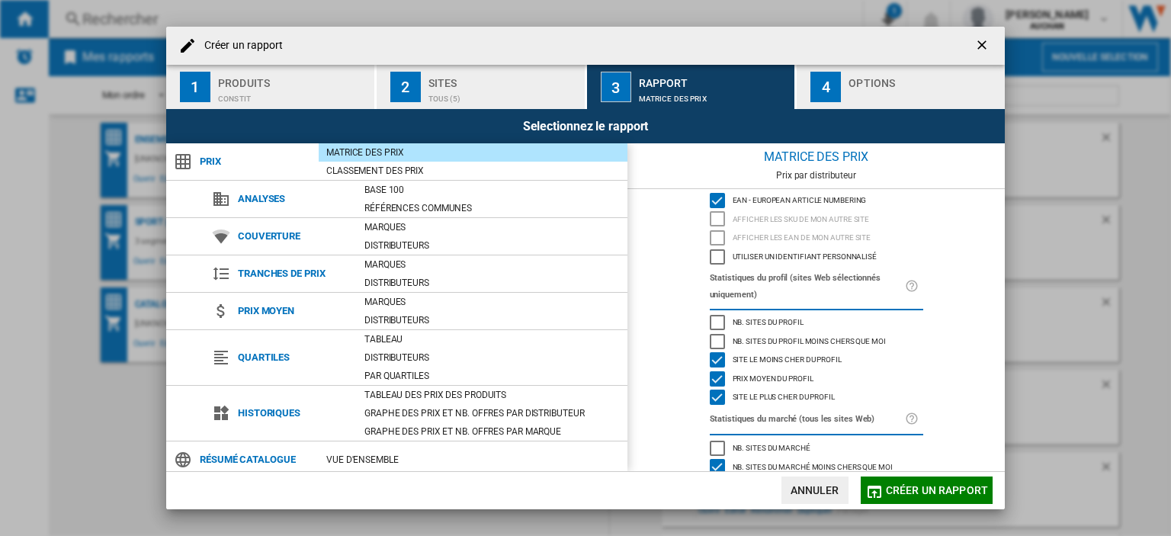
scroll to position [0, 0]
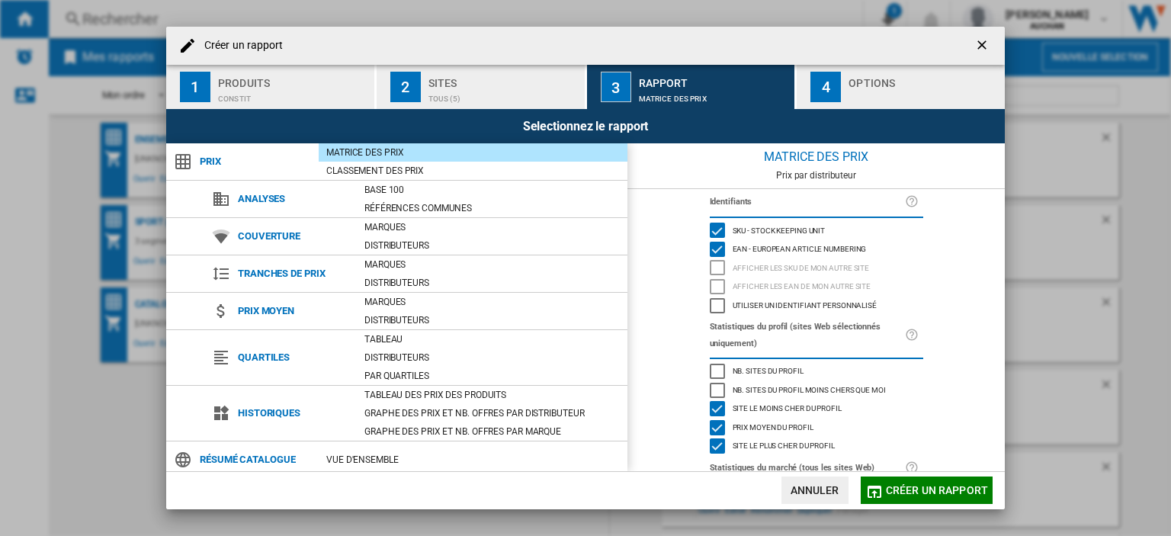
click at [864, 85] on div "Options" at bounding box center [924, 79] width 150 height 16
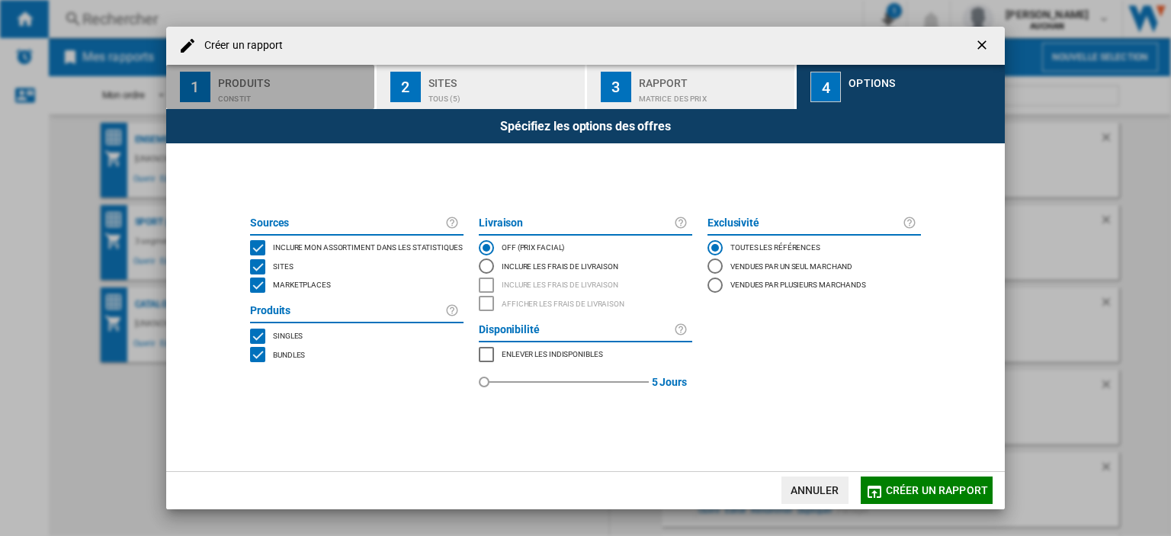
click at [287, 79] on div "Produits" at bounding box center [293, 79] width 150 height 16
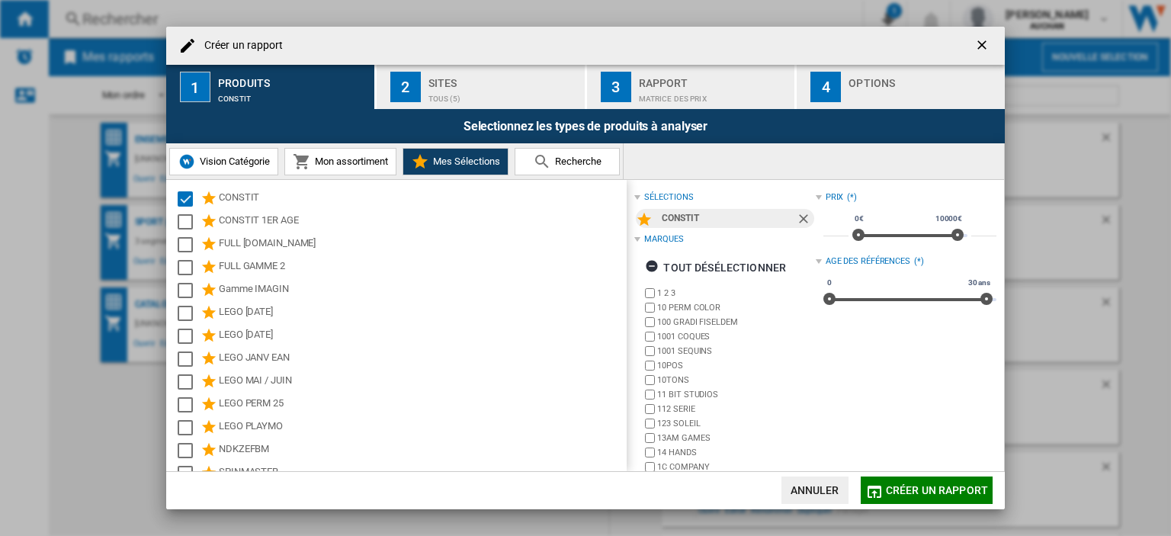
click at [421, 79] on button "2 Sites TOUS (5)" at bounding box center [482, 87] width 210 height 44
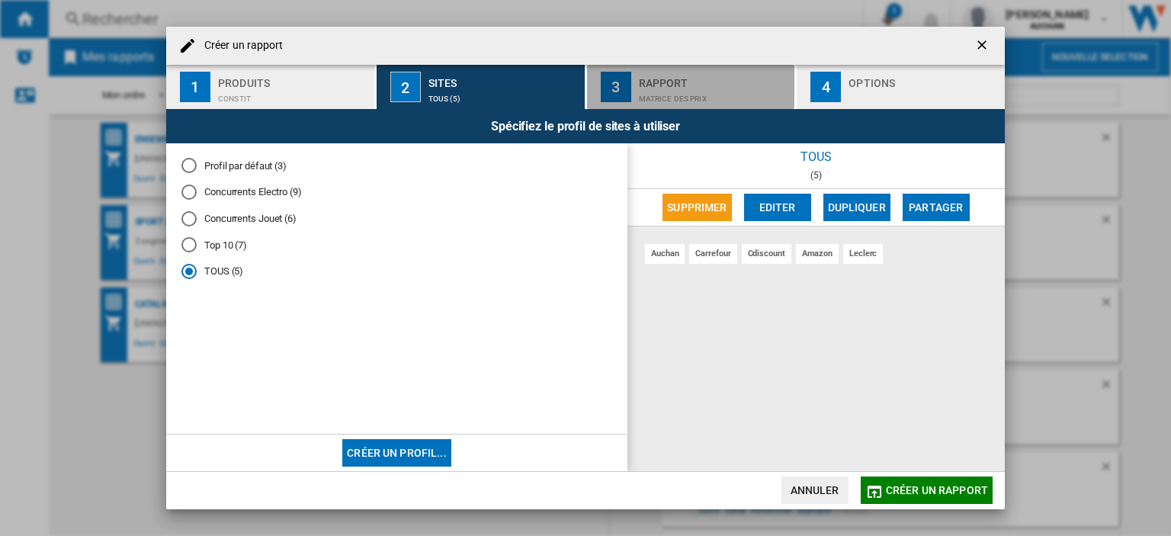
click at [686, 82] on div "Rapport" at bounding box center [714, 79] width 150 height 16
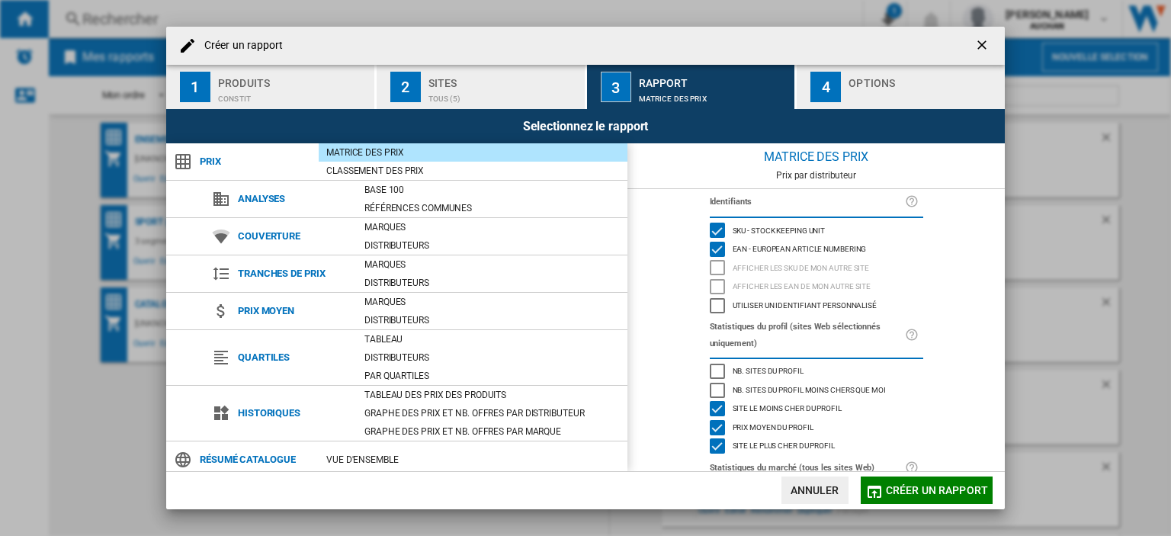
click at [928, 487] on span "Créer un rapport" at bounding box center [937, 490] width 102 height 12
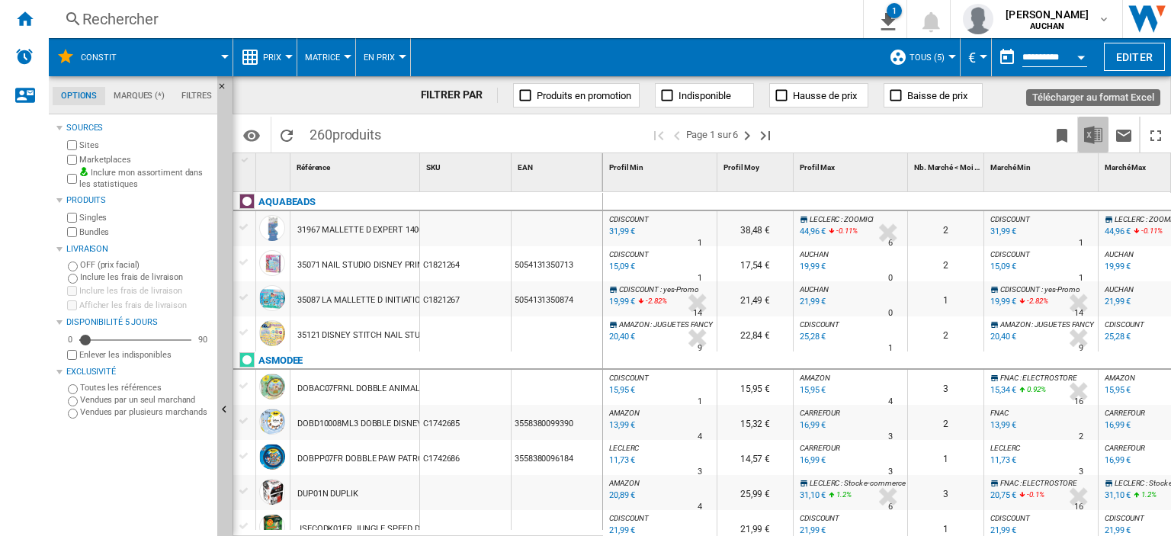
click at [1100, 141] on img "Télécharger au format Excel" at bounding box center [1093, 135] width 18 height 18
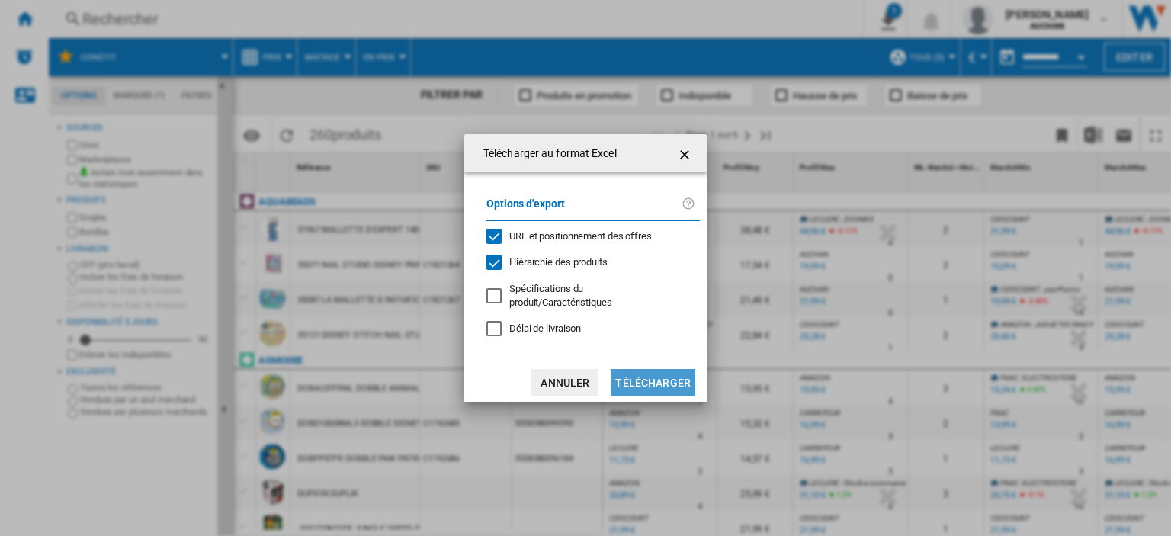
click at [662, 374] on button "Télécharger" at bounding box center [653, 382] width 85 height 27
